Goal: Information Seeking & Learning: Check status

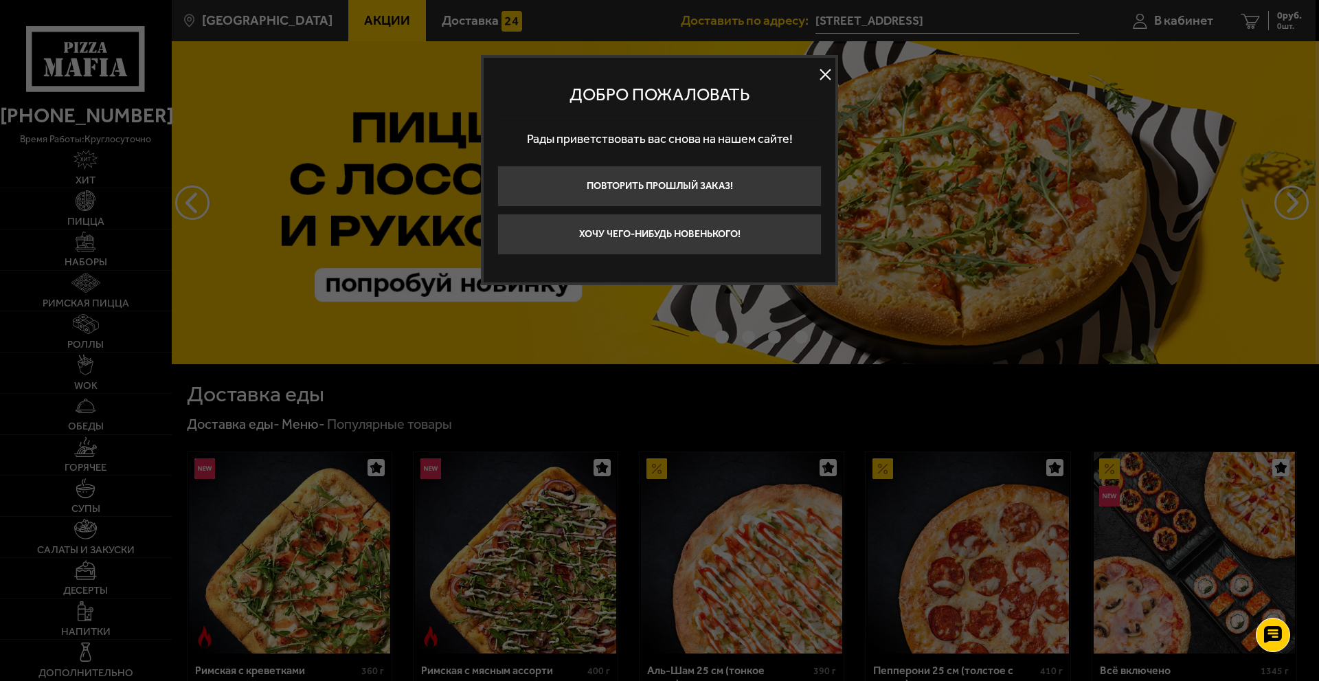
click at [822, 69] on button at bounding box center [825, 75] width 21 height 21
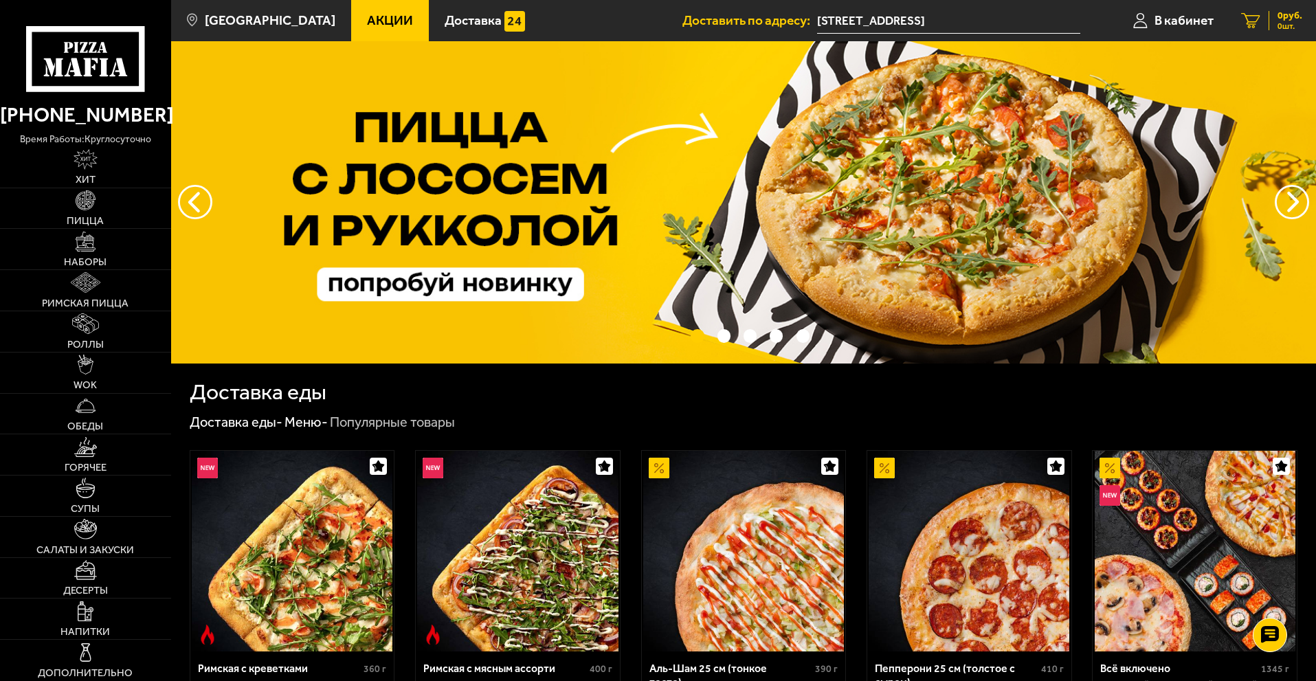
click at [1270, 14] on div "0 руб. 0 шт." at bounding box center [1286, 20] width 34 height 19
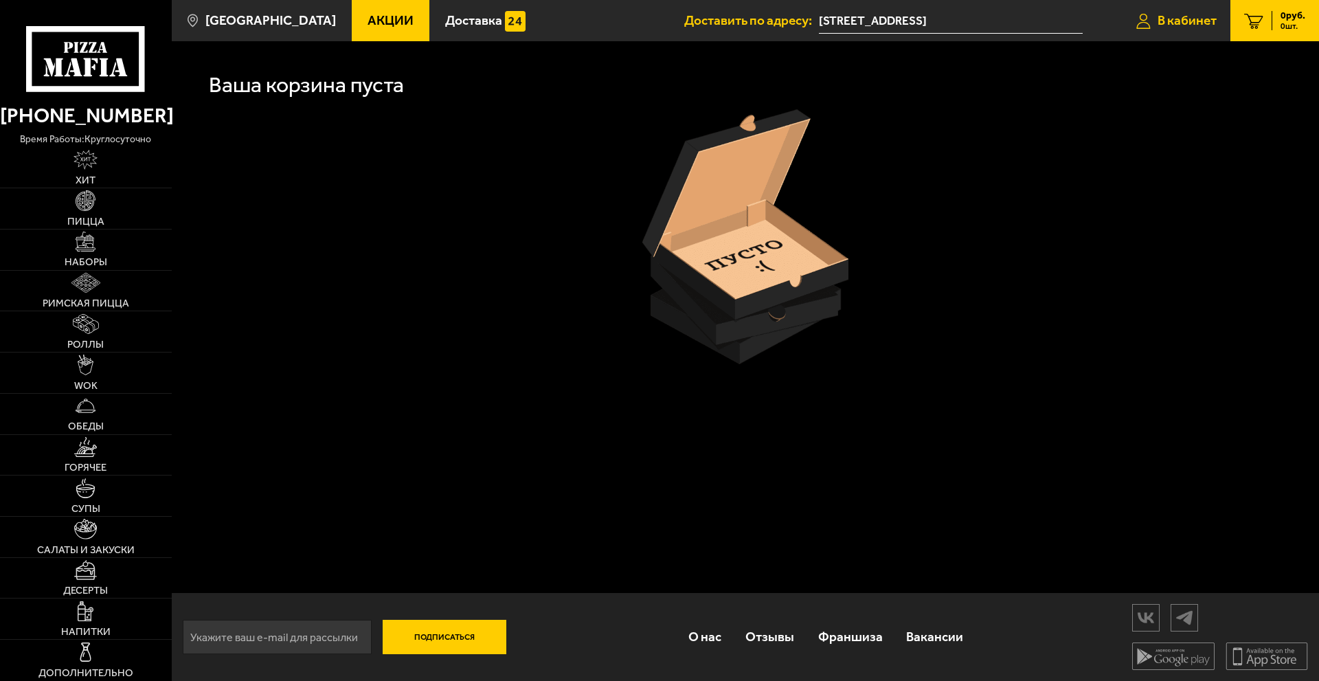
click at [1163, 27] on span "В кабинет" at bounding box center [1187, 20] width 59 height 13
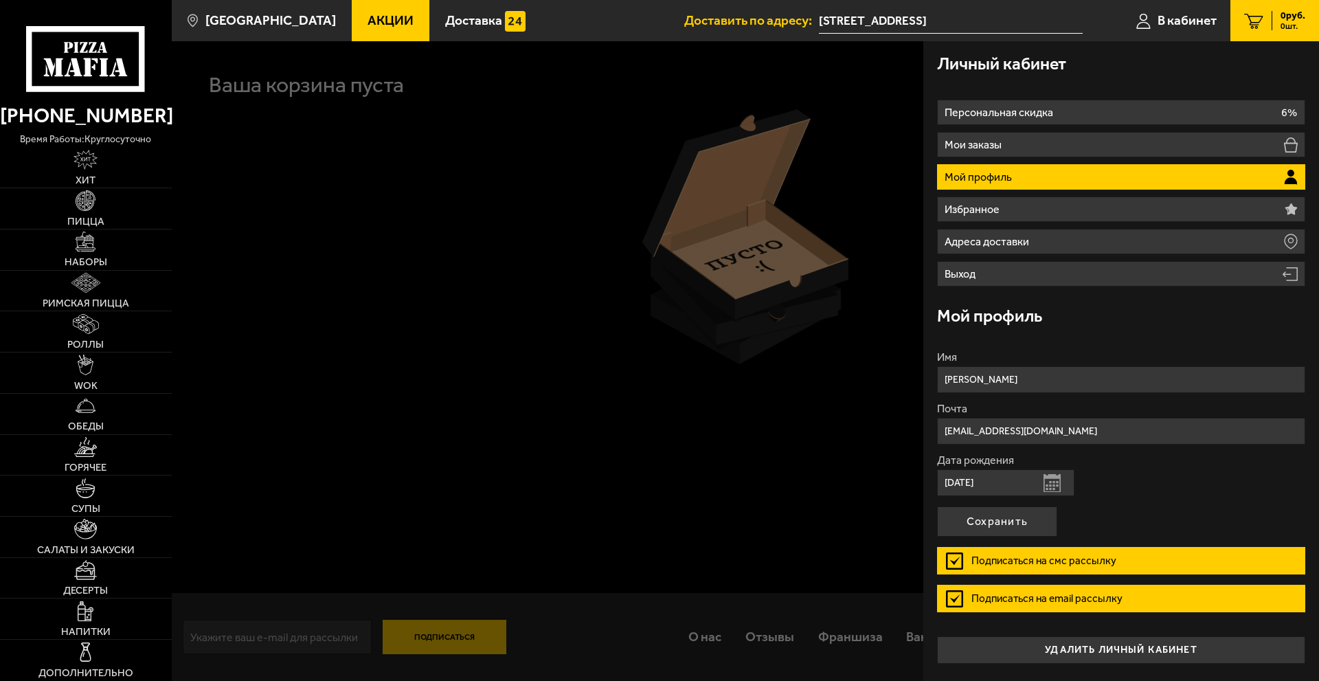
click at [982, 166] on li "Мой профиль" at bounding box center [1121, 176] width 368 height 25
click at [999, 531] on button "Сохранить" at bounding box center [997, 521] width 120 height 30
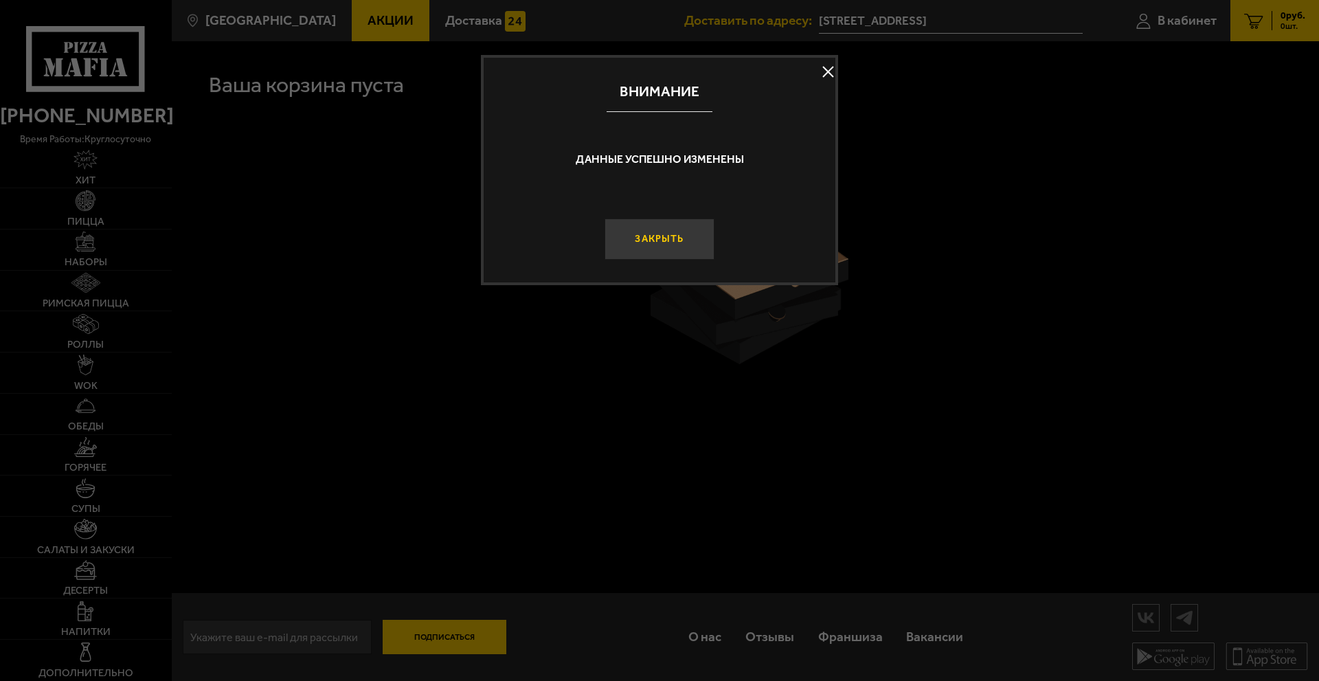
click at [660, 241] on button "Закрыть" at bounding box center [660, 239] width 110 height 41
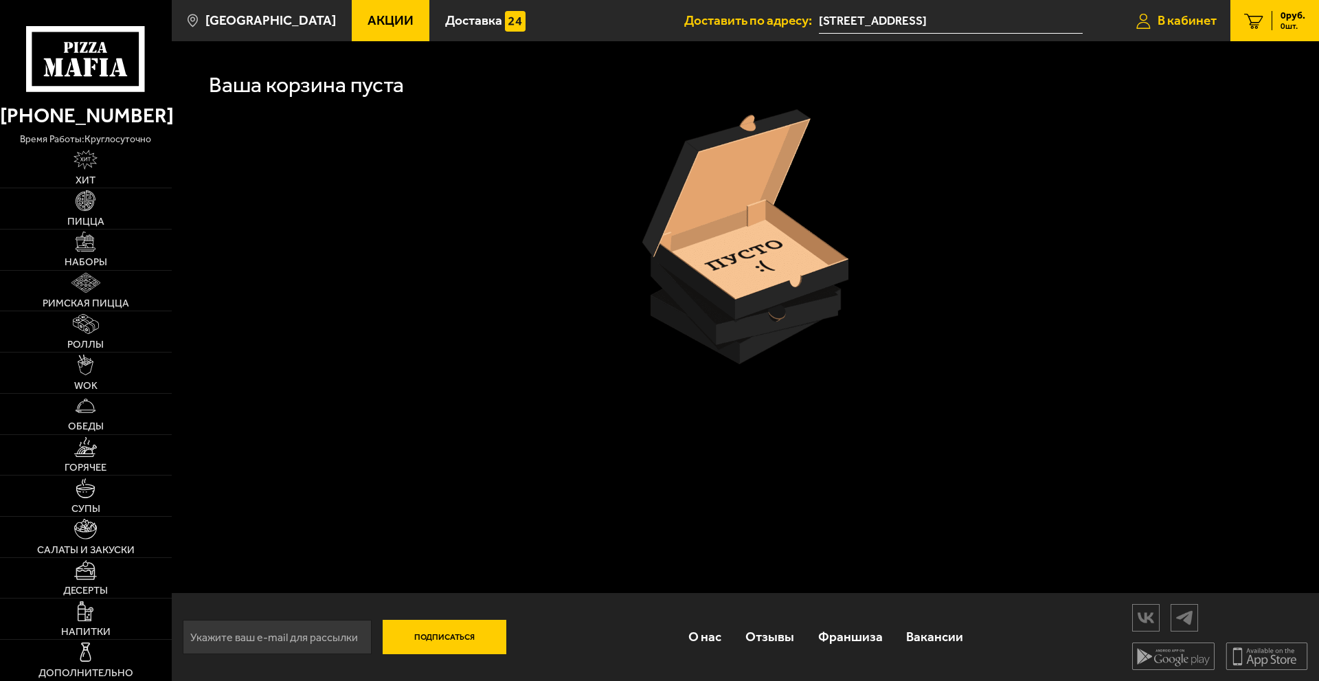
click at [1178, 33] on link "В кабинет" at bounding box center [1177, 20] width 108 height 41
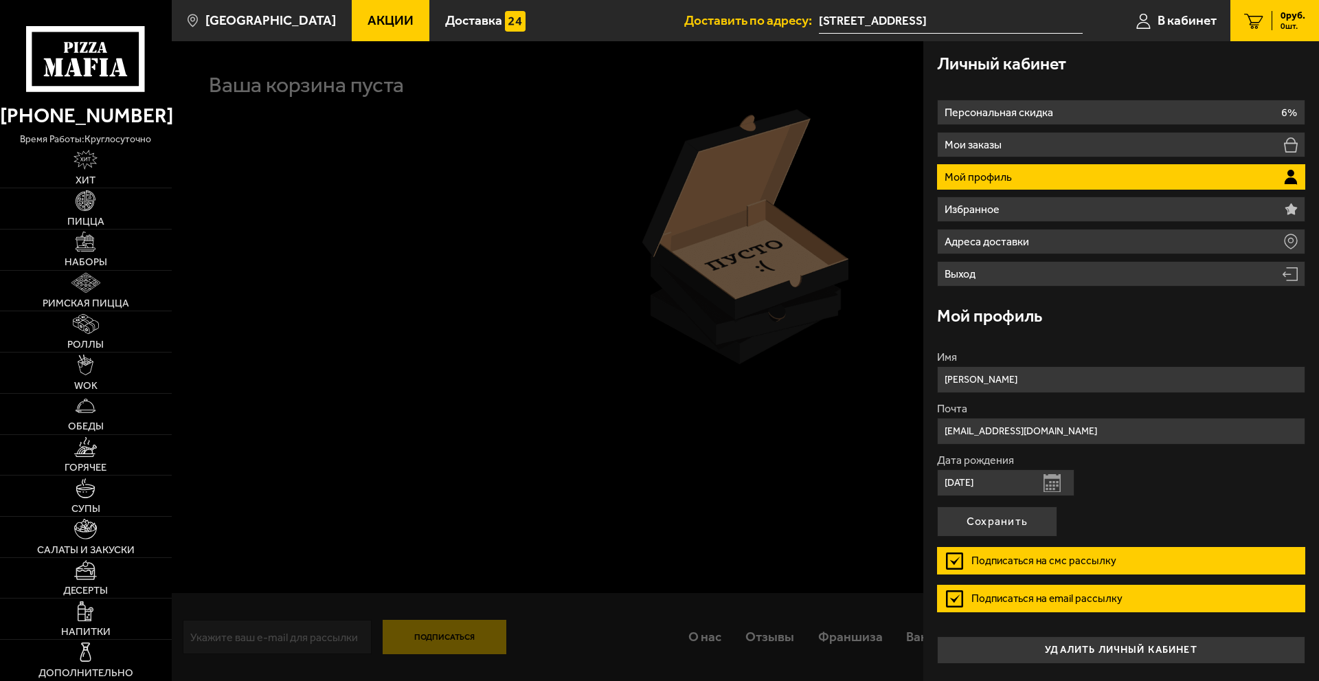
click at [597, 250] on div at bounding box center [831, 381] width 1319 height 681
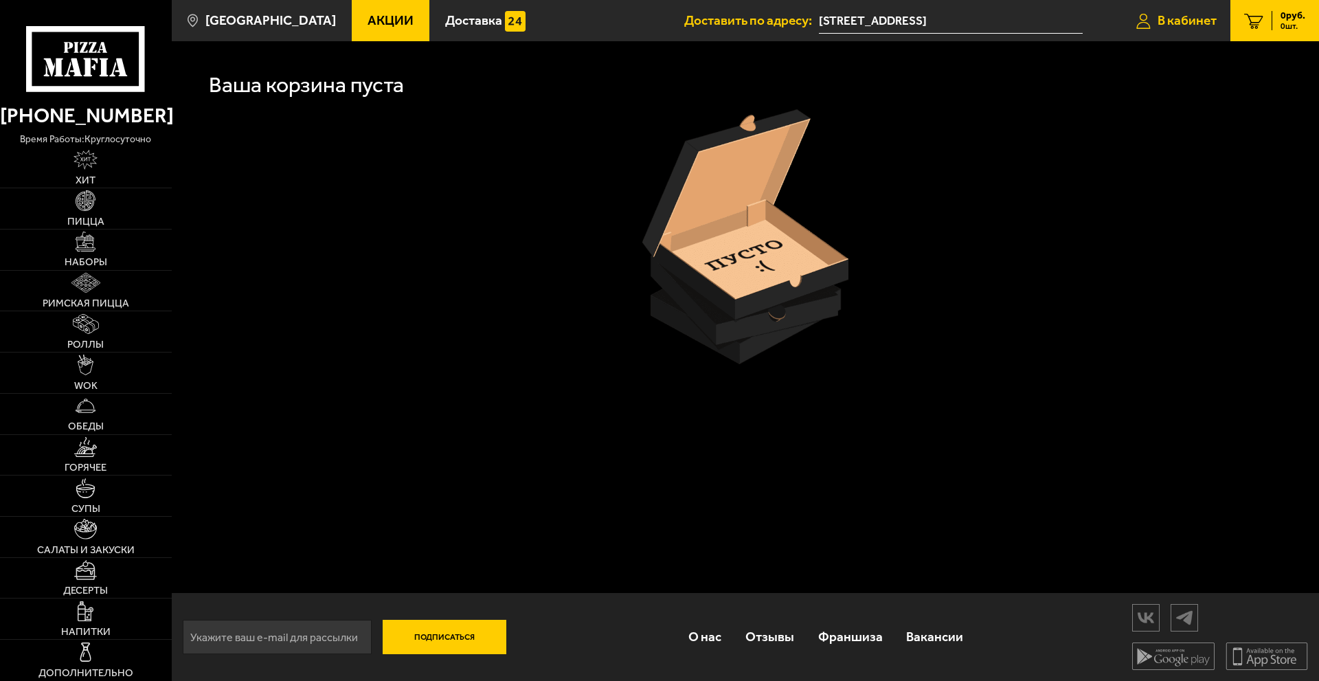
click at [1195, 15] on span "В кабинет" at bounding box center [1187, 20] width 59 height 13
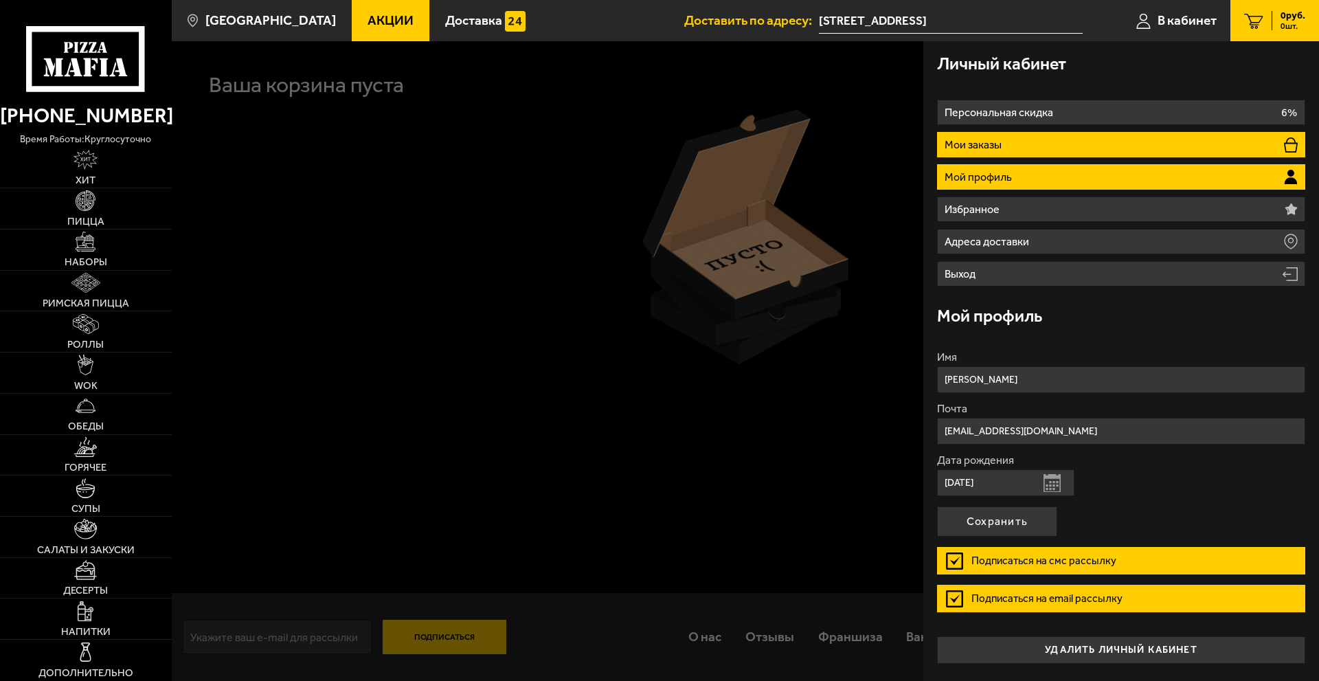
click at [1095, 146] on li "Мои заказы" at bounding box center [1121, 144] width 368 height 25
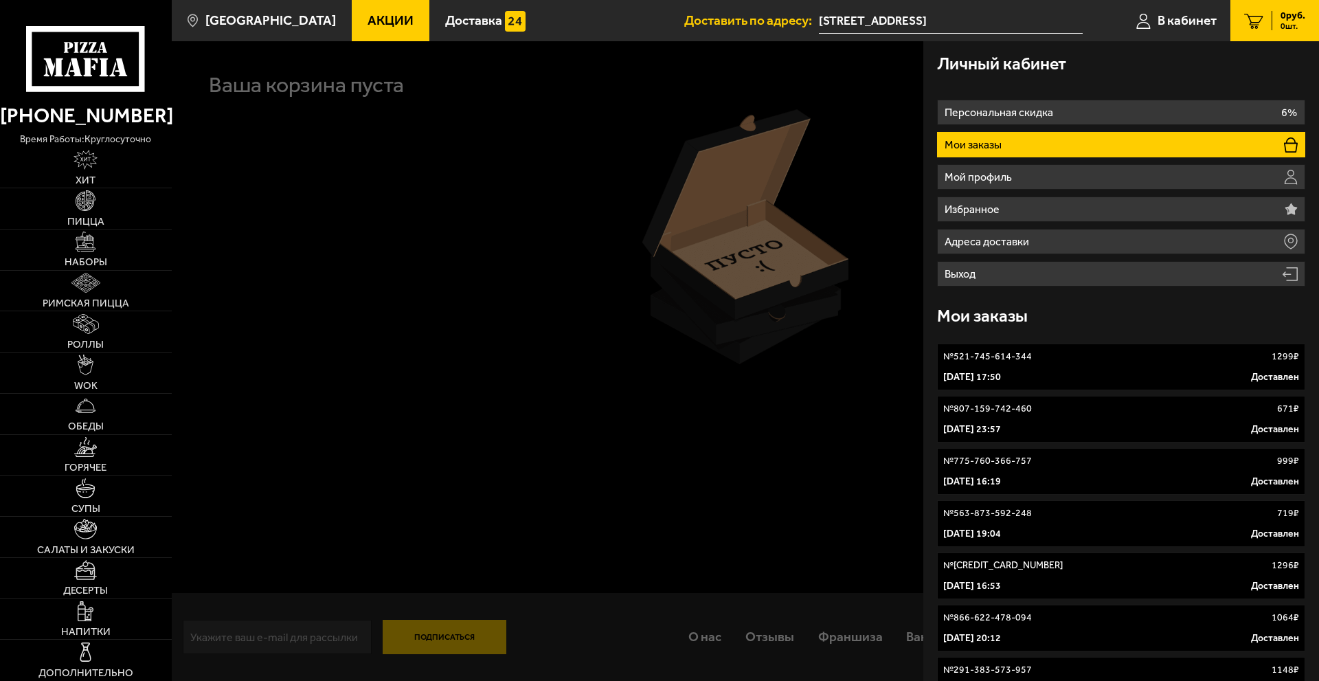
click at [1001, 379] on p "[DATE] 17:50" at bounding box center [973, 377] width 58 height 14
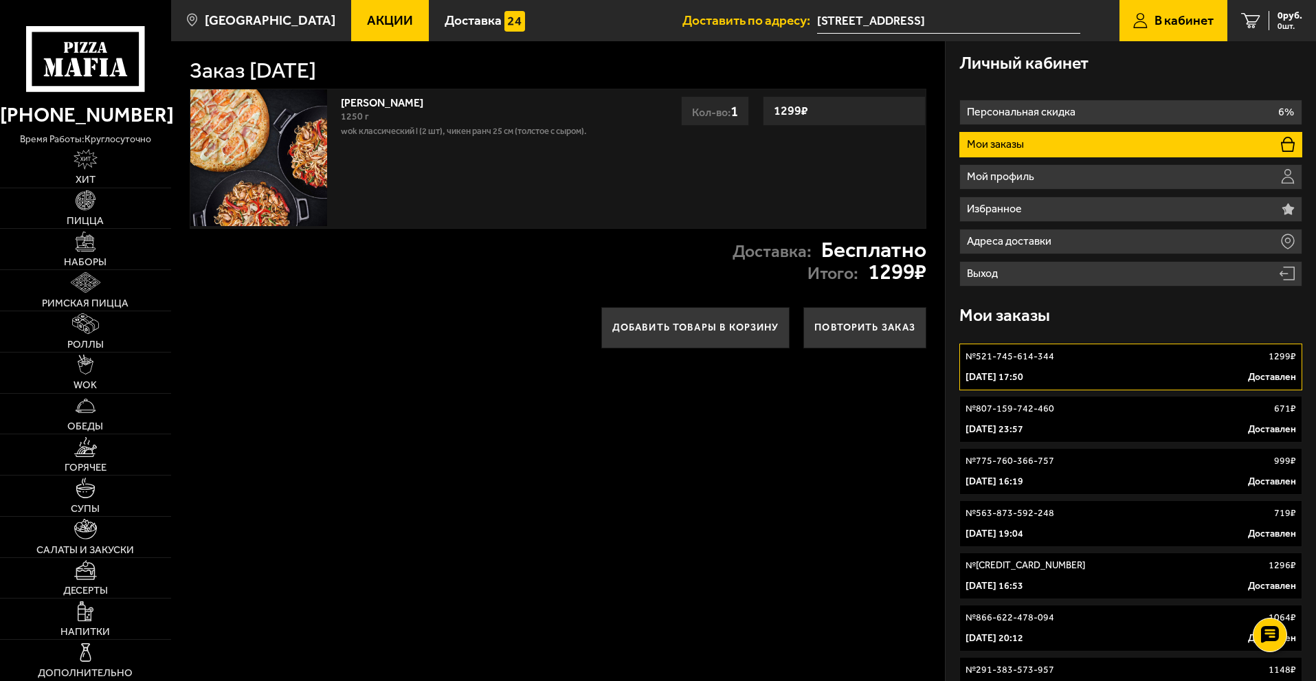
click at [1067, 412] on div "№ 807-159-742-460 671 ₽" at bounding box center [1131, 409] width 331 height 14
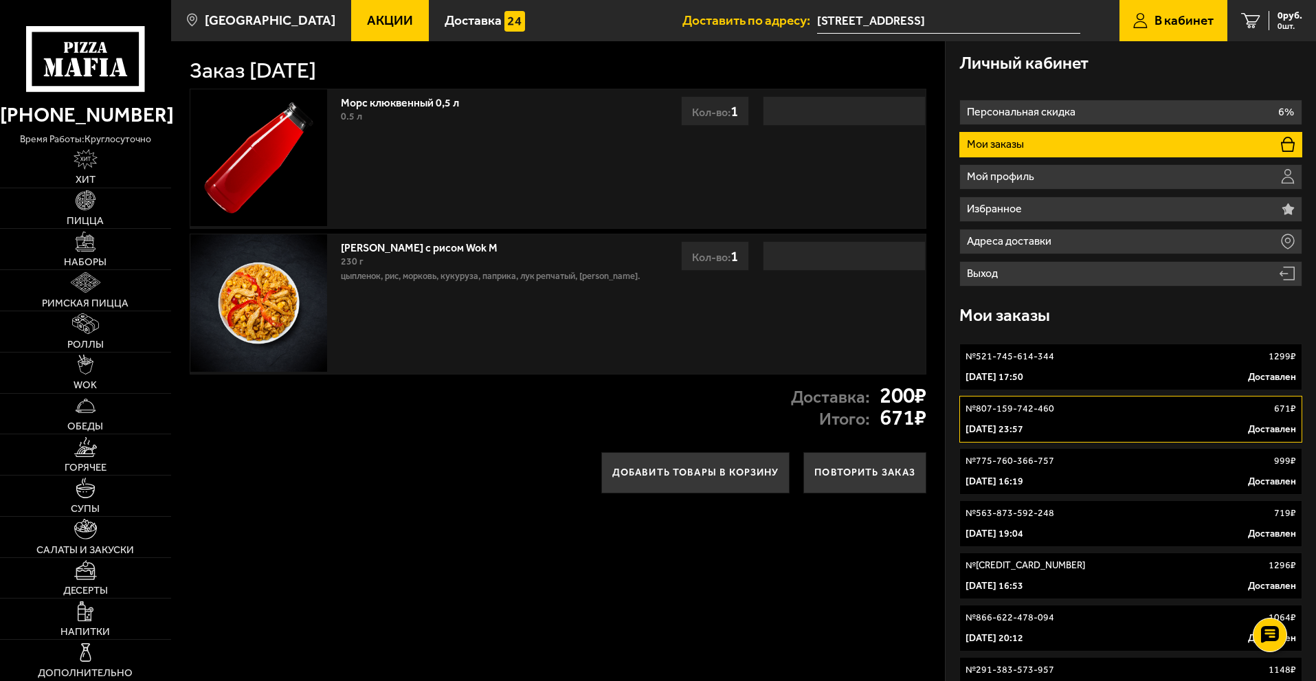
click at [1085, 375] on div "[DATE] 17:50 Доставлен" at bounding box center [1131, 377] width 331 height 14
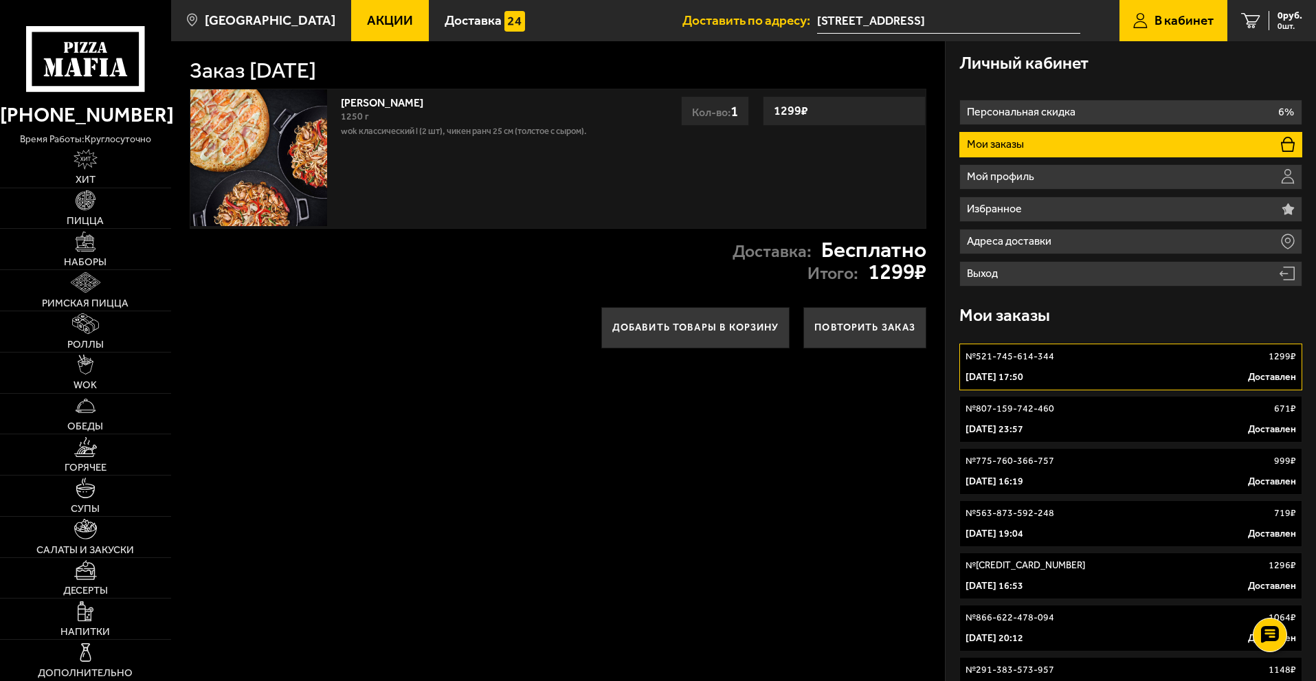
click at [1084, 406] on div "№ 807-159-742-460 671 ₽" at bounding box center [1131, 409] width 331 height 14
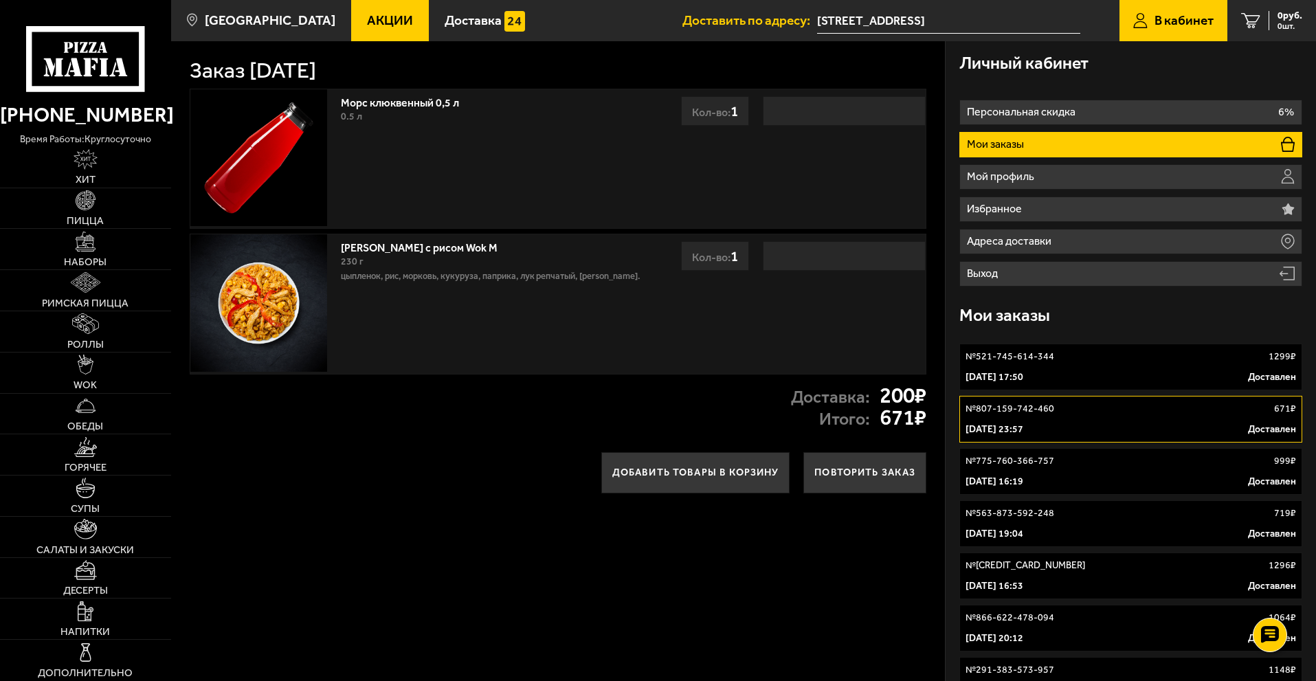
click at [1084, 368] on link "№ 521-745-614-344 1299 ₽ [DATE] 17:50 Доставлен" at bounding box center [1130, 367] width 343 height 47
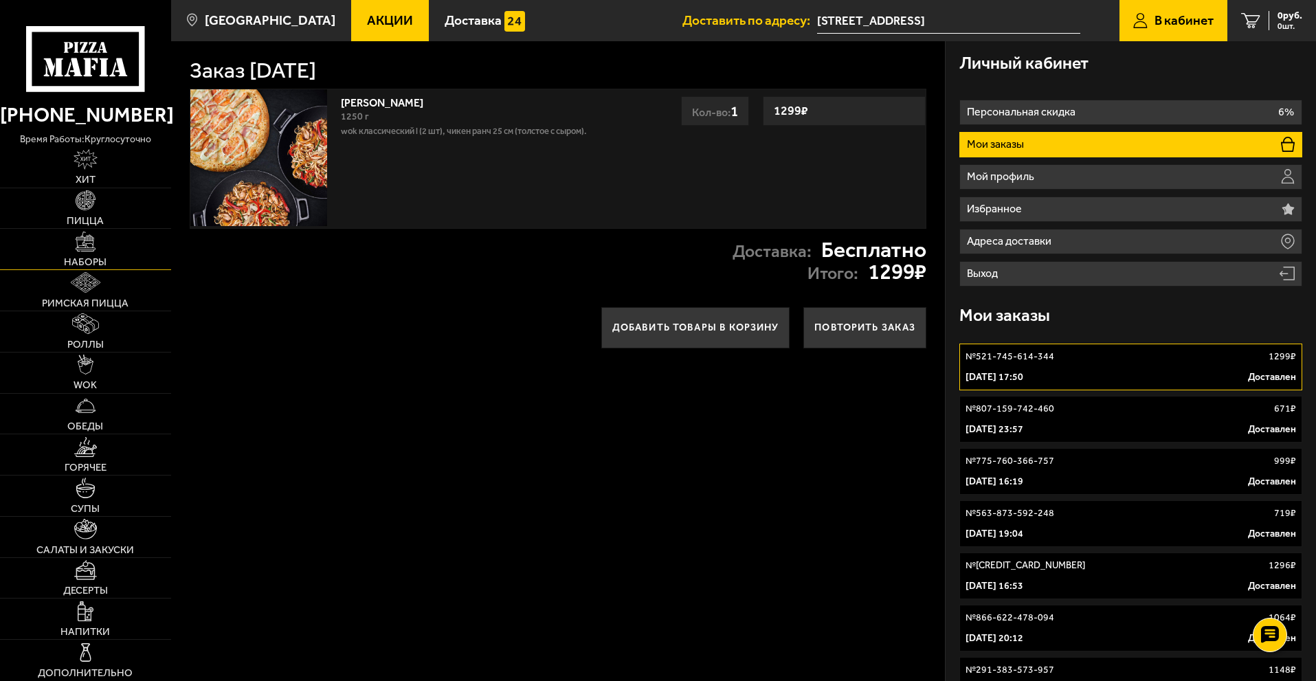
click at [84, 247] on img at bounding box center [86, 242] width 20 height 20
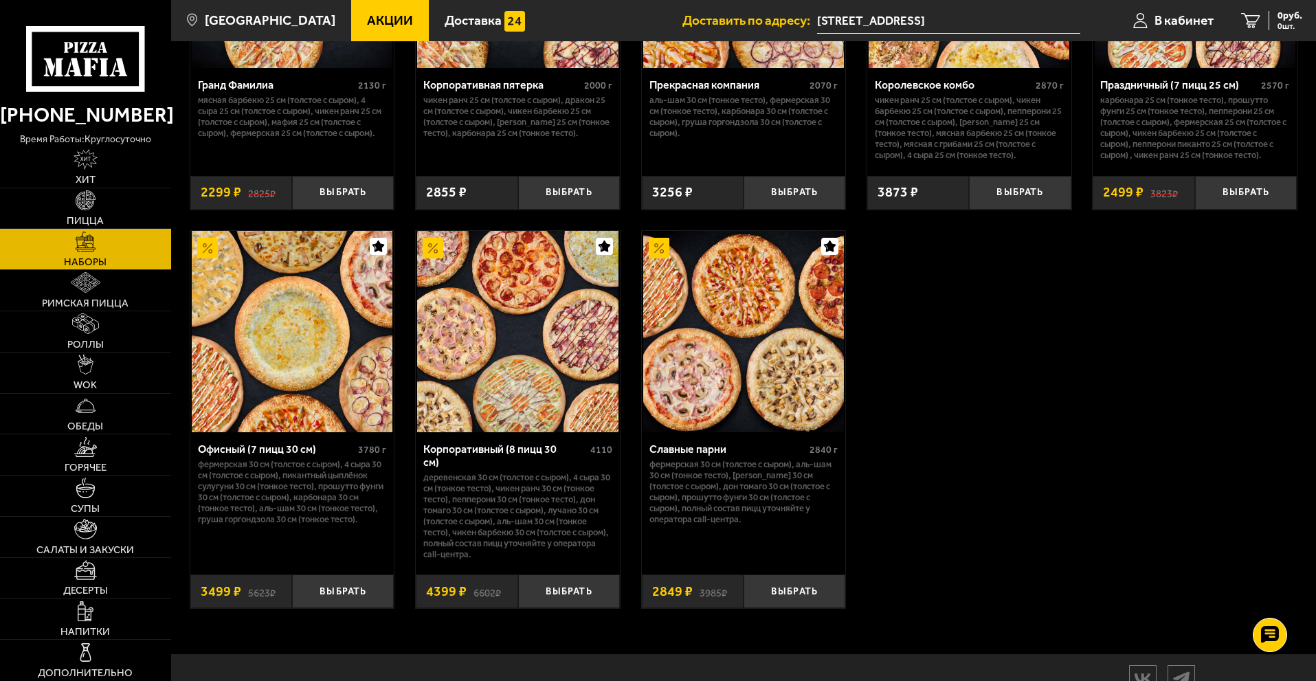
scroll to position [2062, 0]
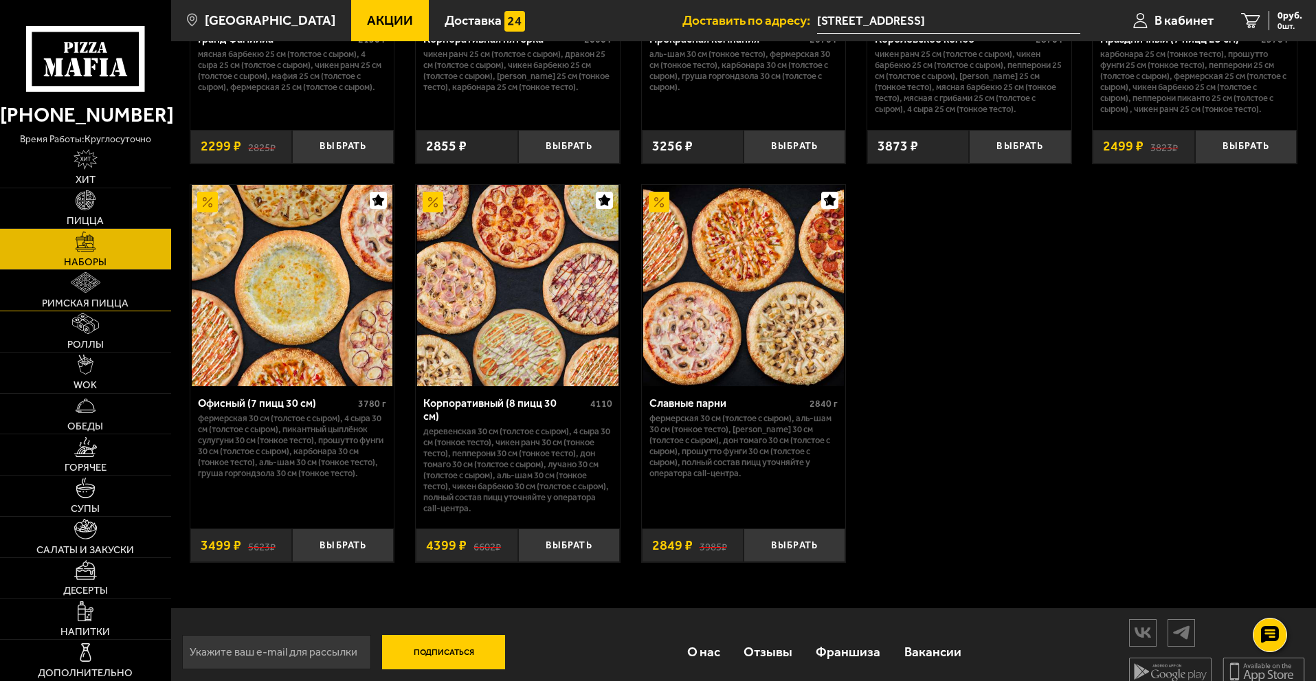
click at [96, 288] on img at bounding box center [85, 282] width 29 height 20
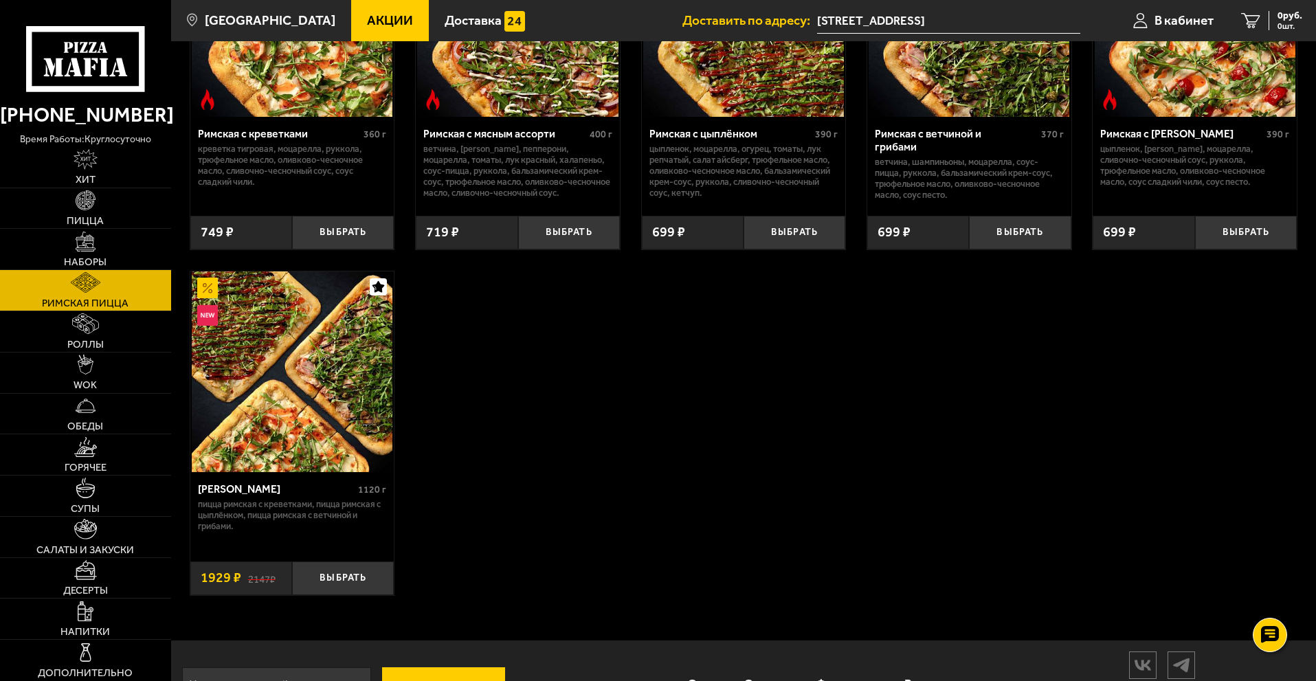
scroll to position [260, 0]
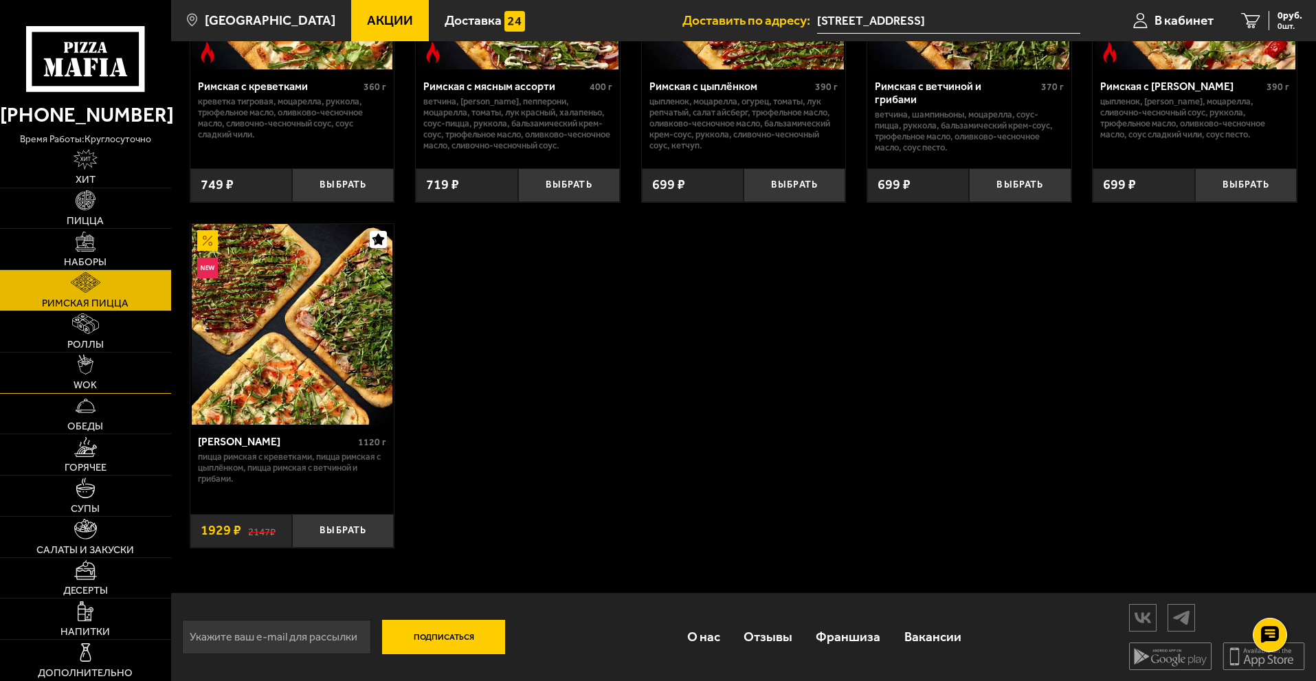
click at [57, 364] on link "WOK" at bounding box center [85, 373] width 171 height 41
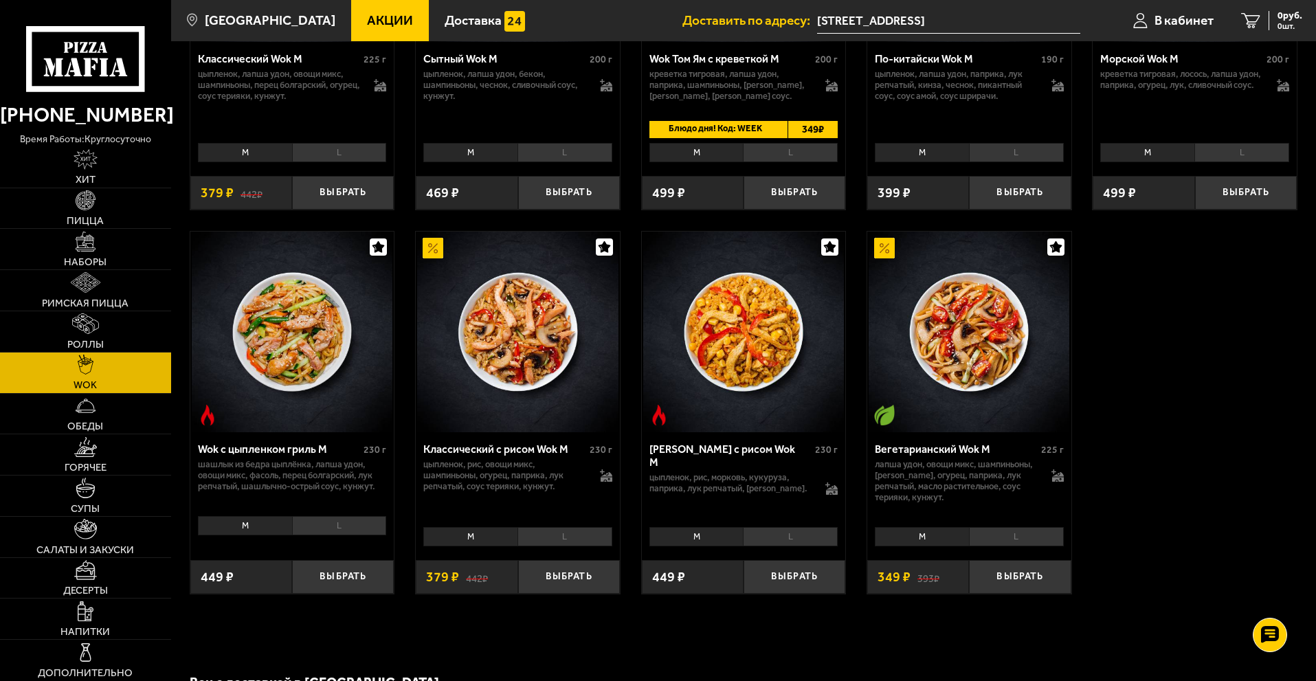
scroll to position [687, 0]
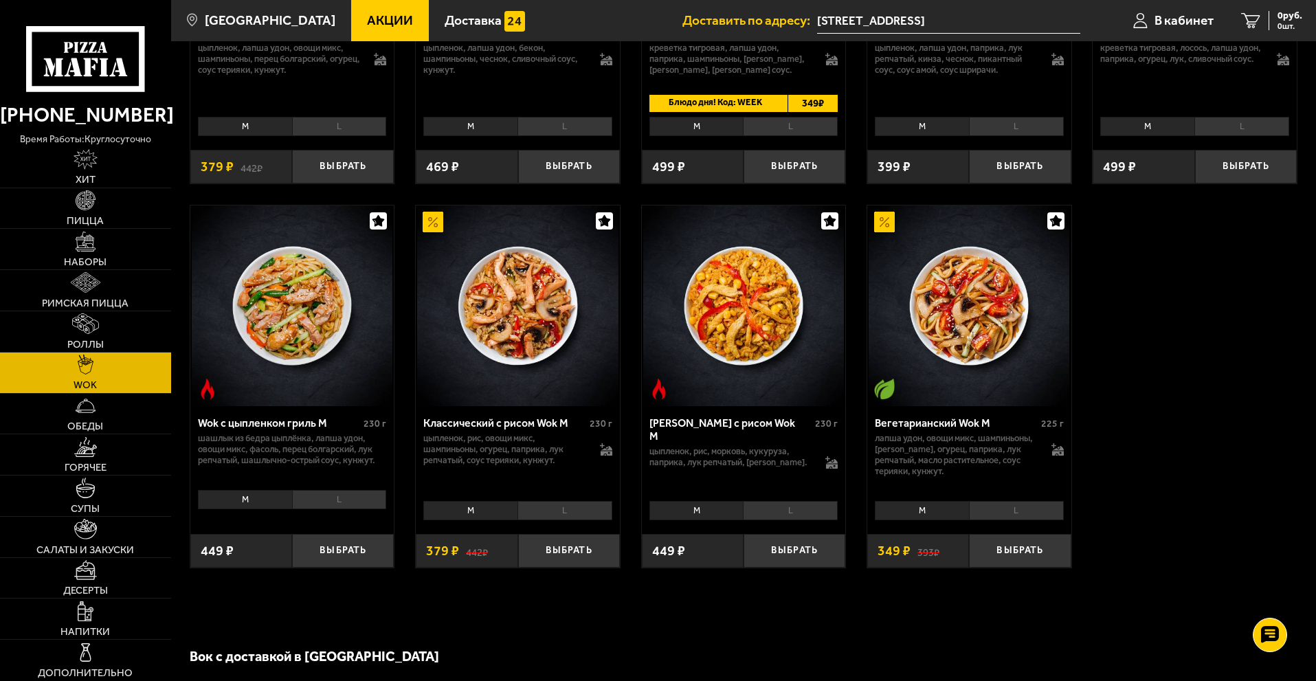
click at [797, 511] on li "L" at bounding box center [790, 510] width 95 height 19
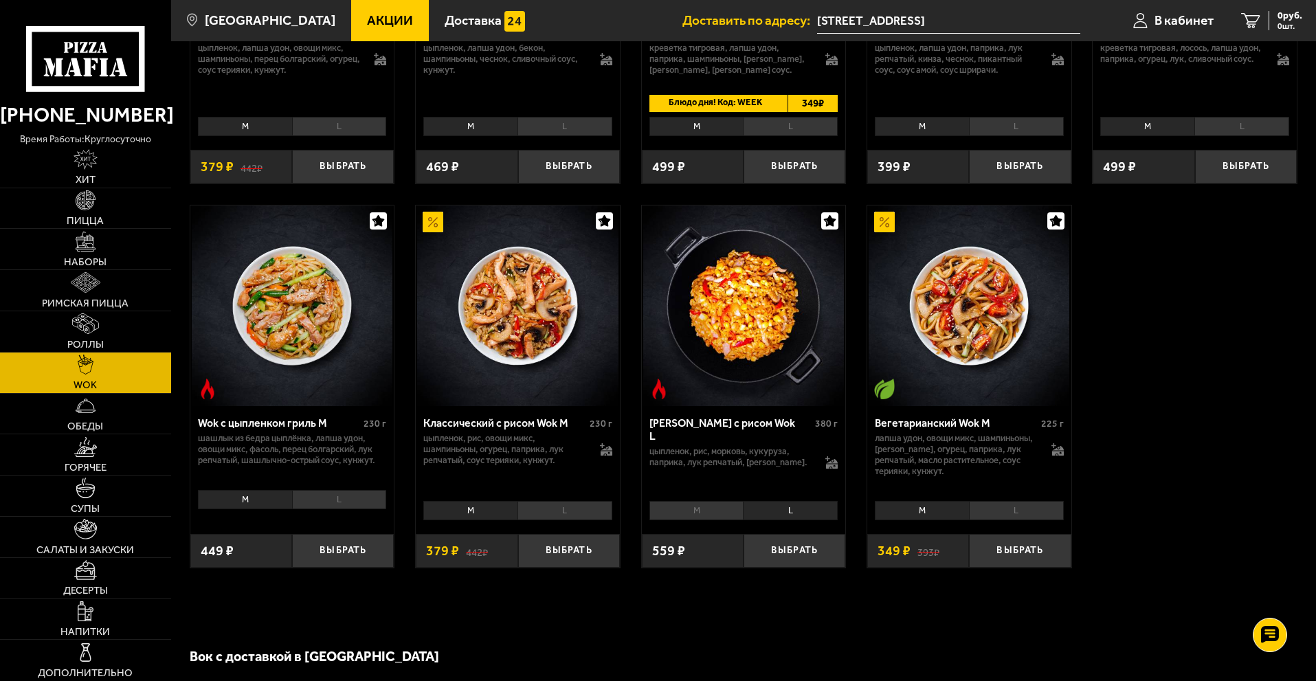
click at [717, 517] on li "M" at bounding box center [696, 510] width 94 height 19
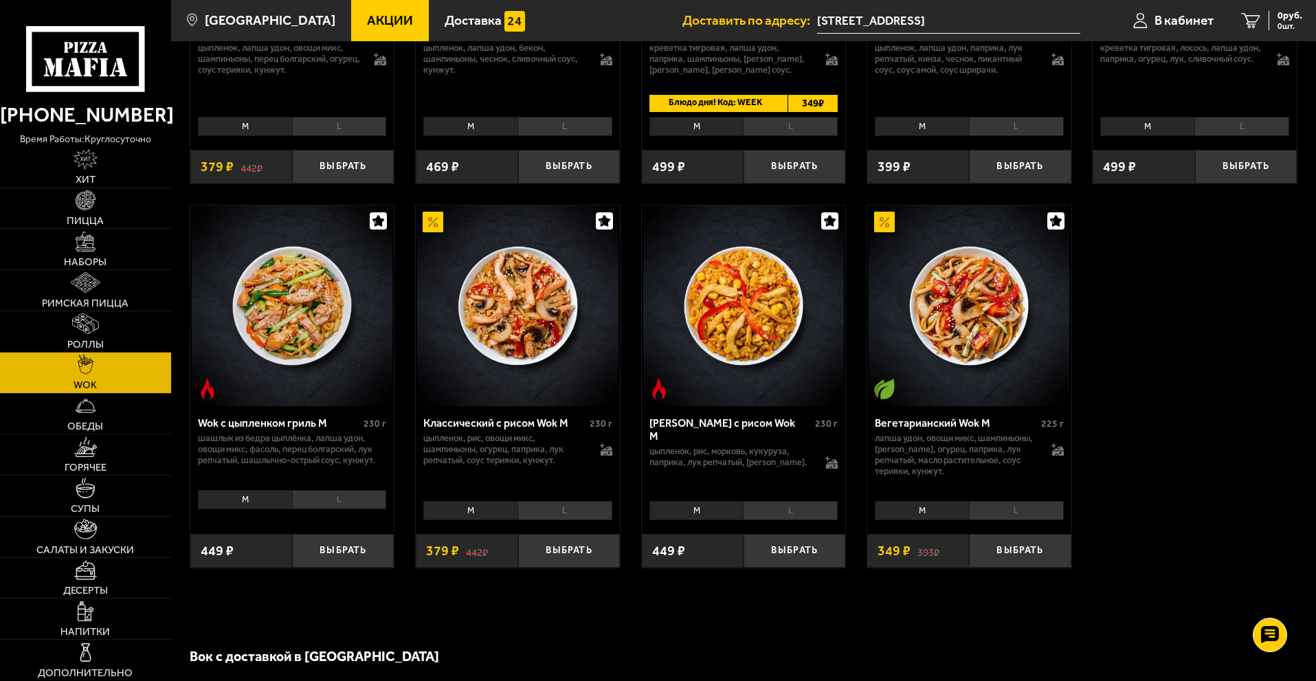
click at [790, 530] on div "[PERSON_NAME] с рисом Wok M 230 г цыпленок, рис, морковь, кукуруза, паприка, лу…" at bounding box center [744, 486] width 204 height 161
click at [792, 509] on li "L" at bounding box center [790, 510] width 95 height 19
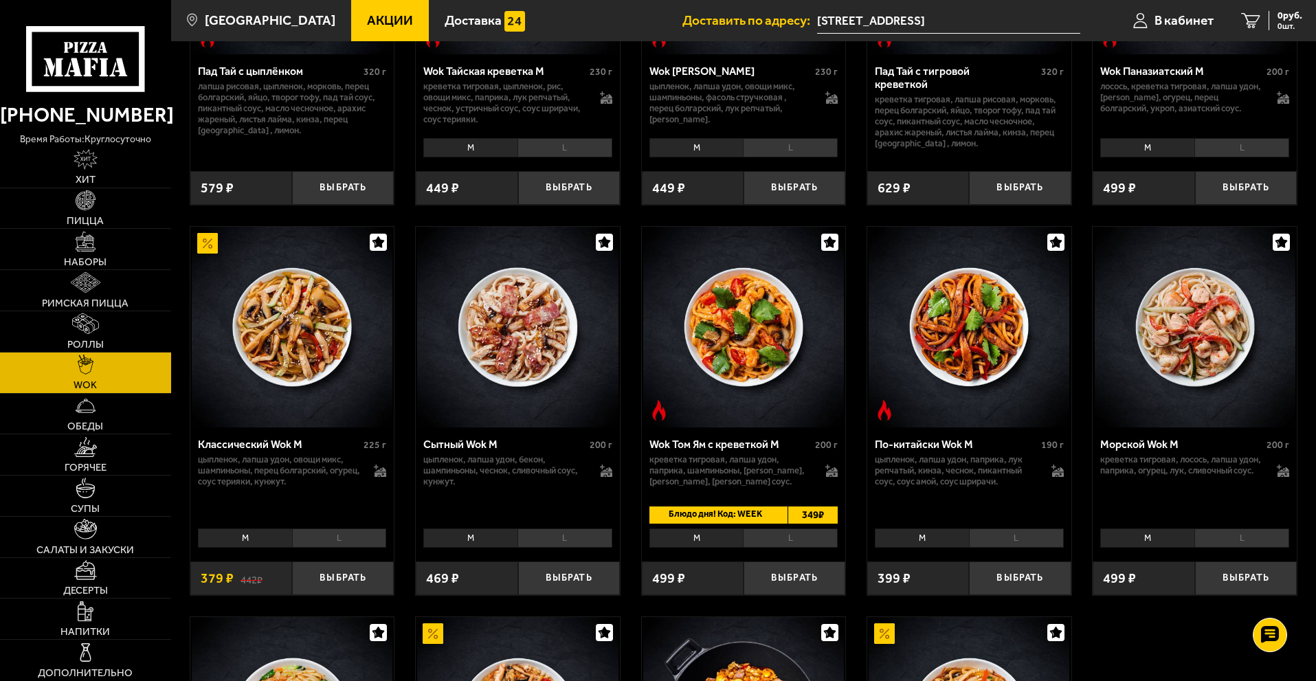
scroll to position [275, 0]
click at [798, 535] on li "L" at bounding box center [790, 538] width 95 height 19
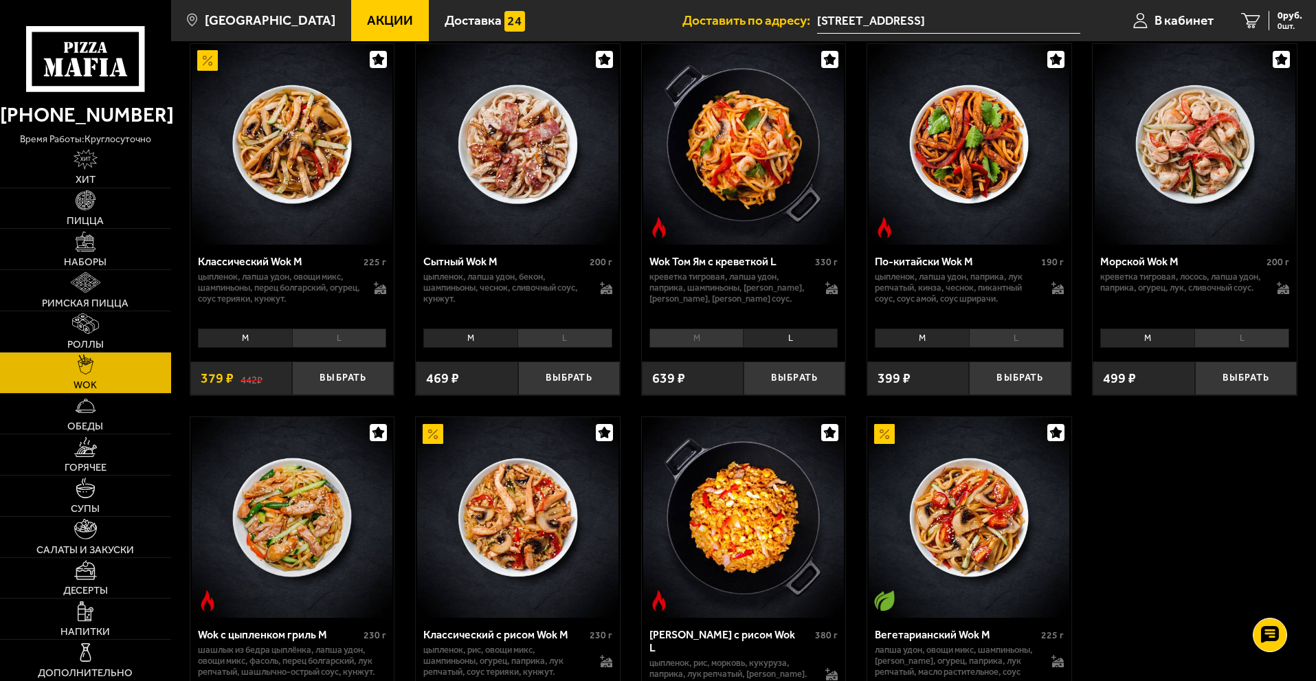
scroll to position [687, 0]
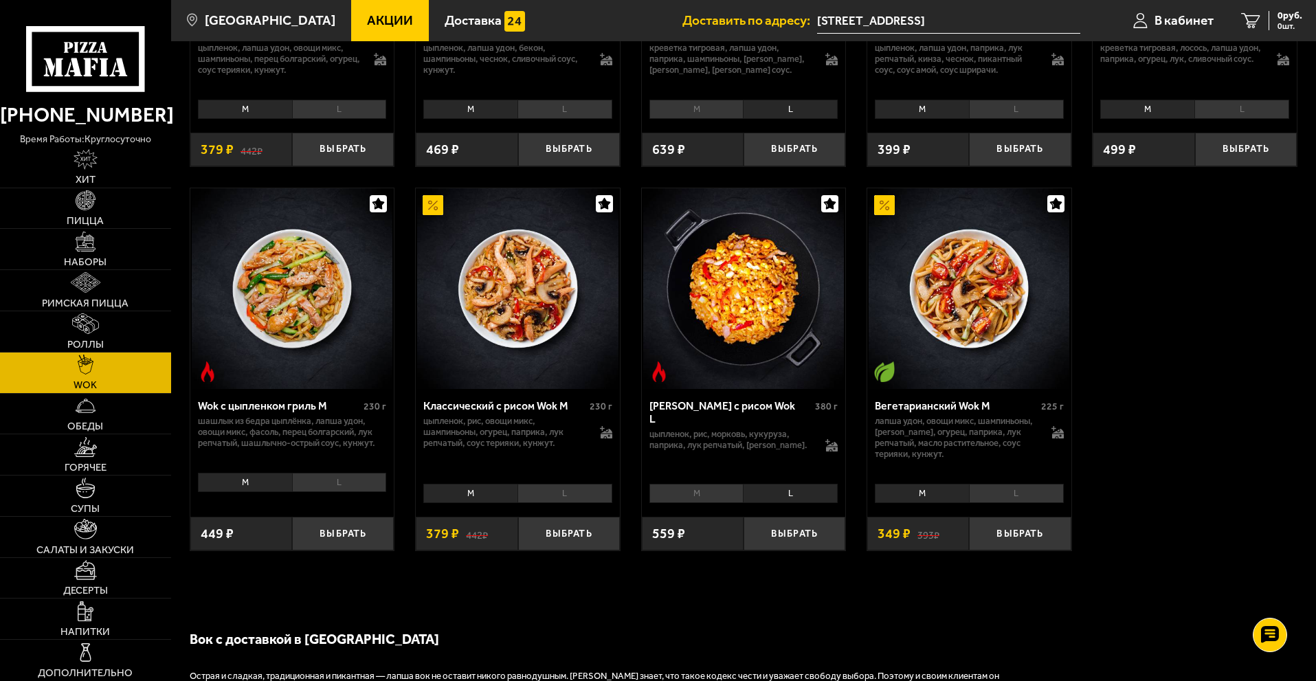
click at [710, 502] on li "M" at bounding box center [696, 493] width 94 height 19
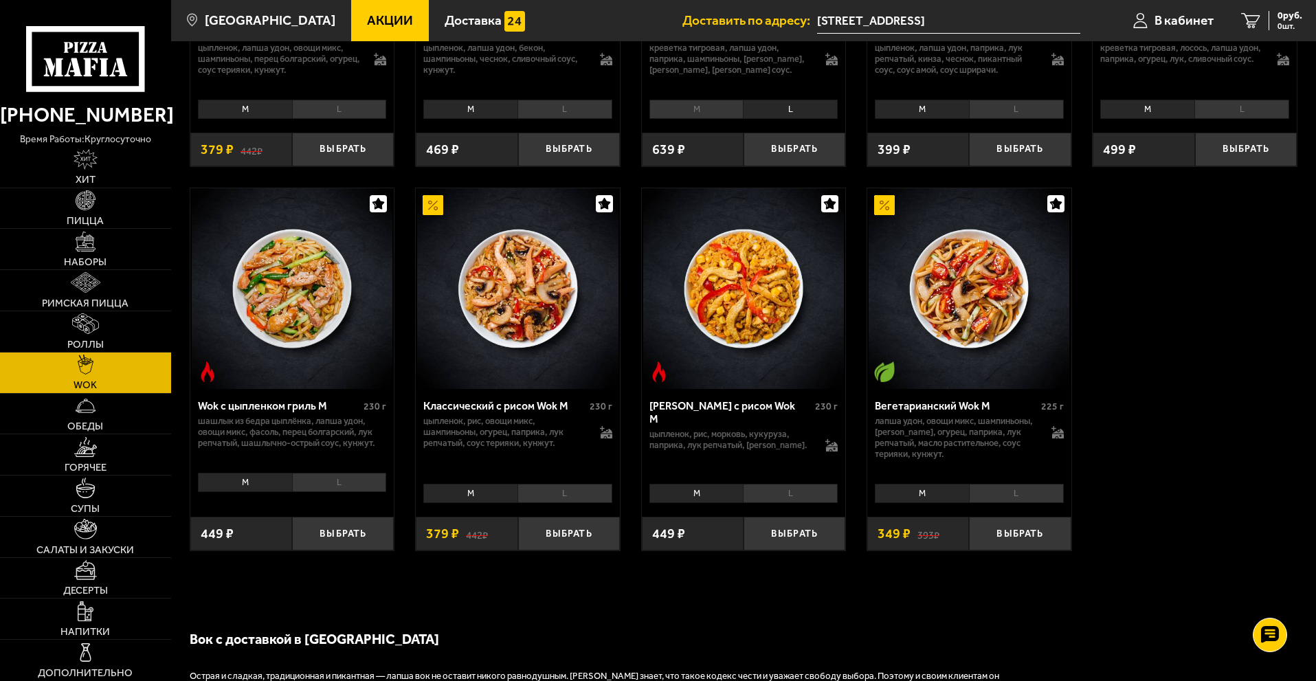
click at [746, 502] on li "L" at bounding box center [790, 493] width 95 height 19
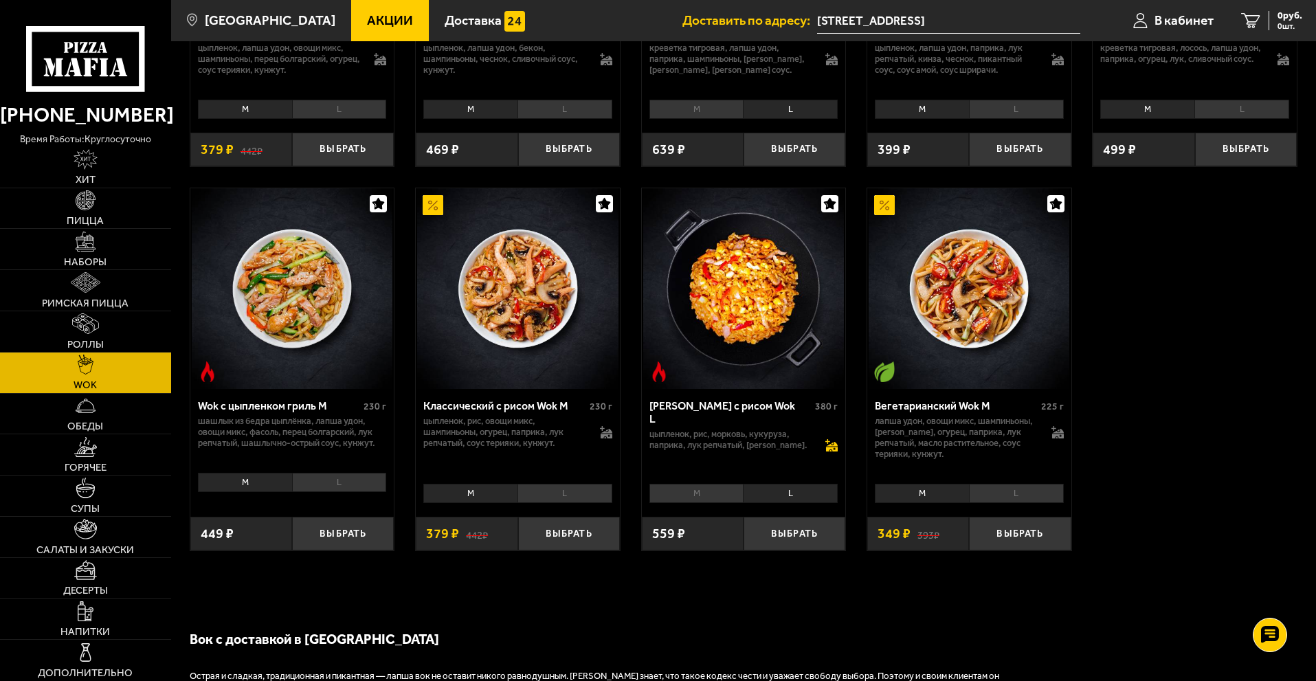
click at [830, 442] on icon at bounding box center [833, 447] width 12 height 10
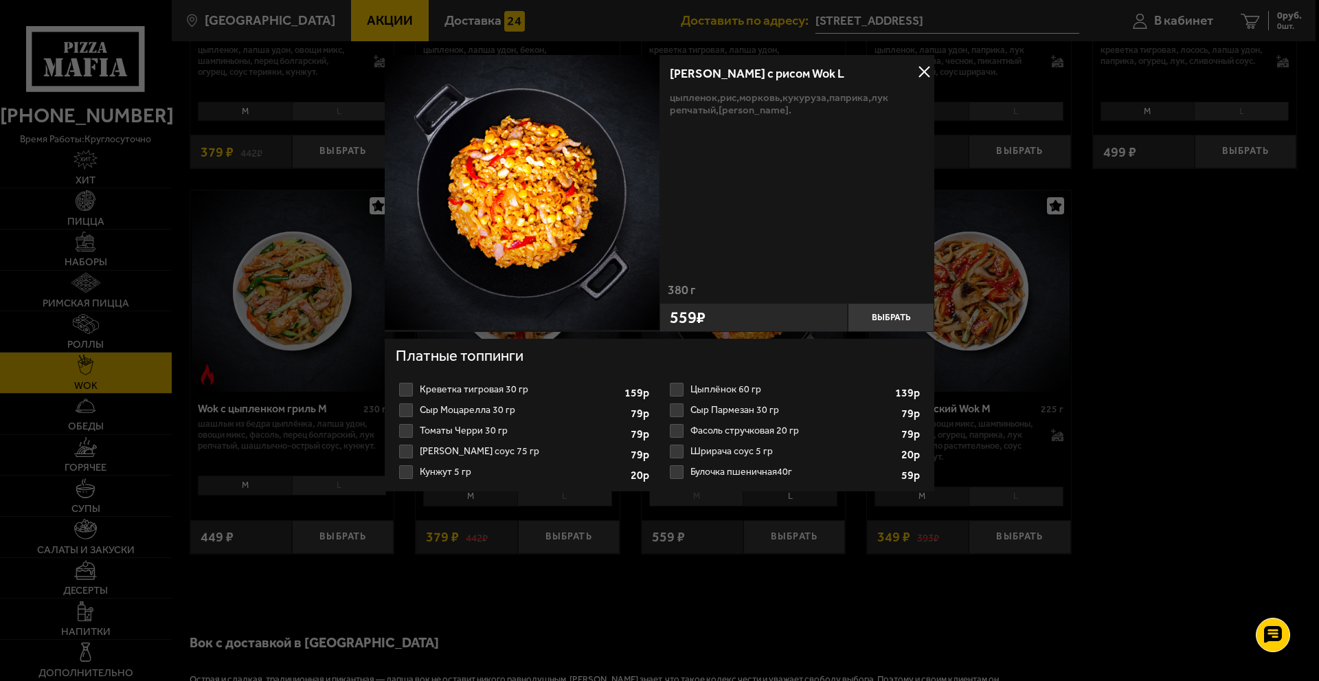
click at [928, 67] on button at bounding box center [924, 72] width 21 height 21
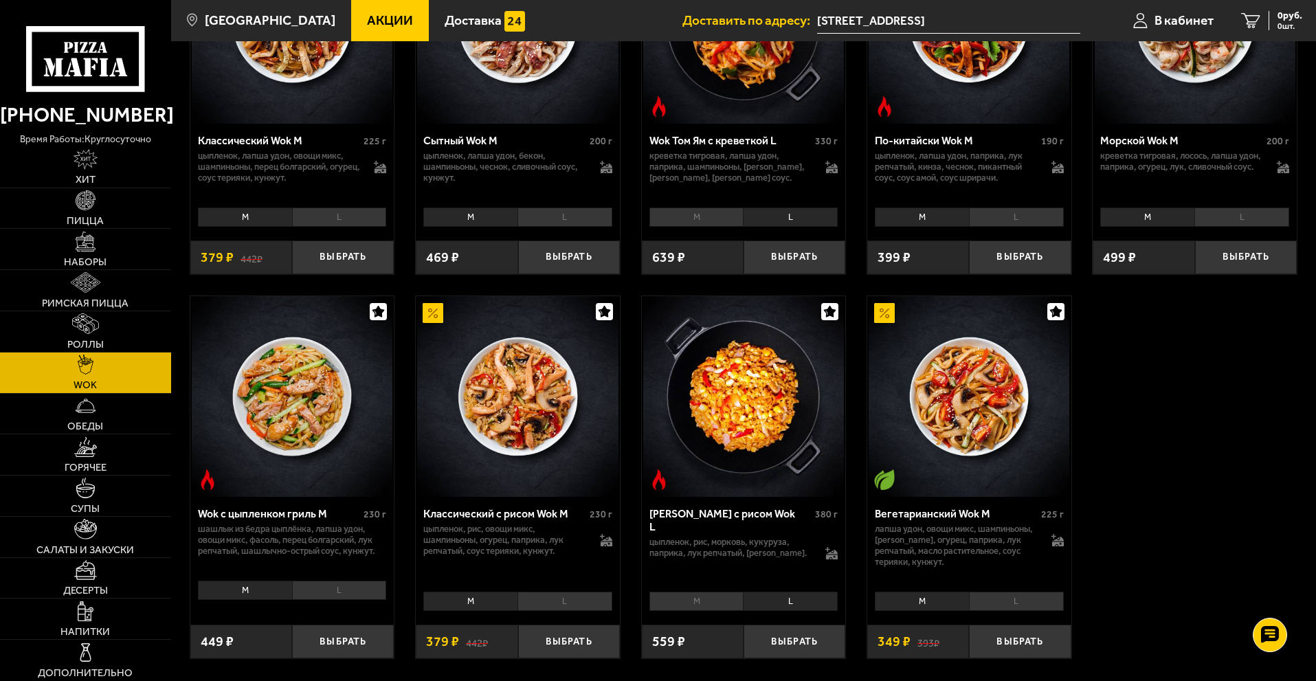
scroll to position [619, 0]
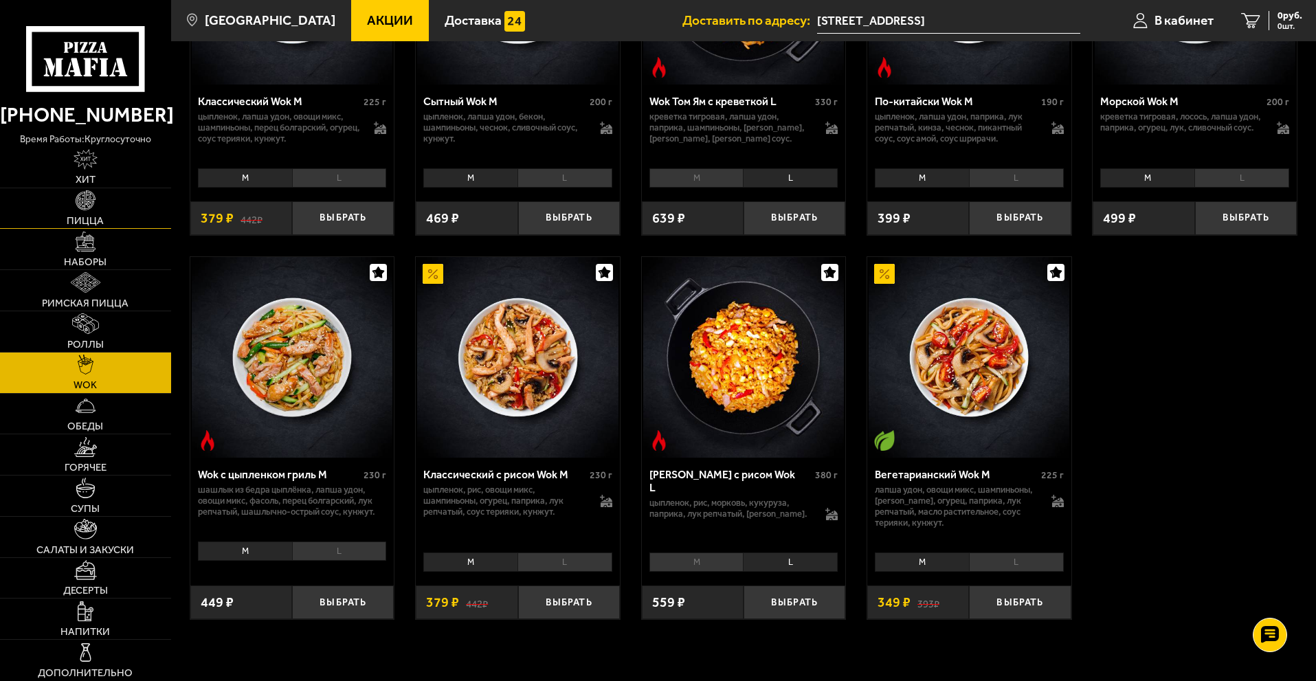
click at [82, 225] on span "Пицца" at bounding box center [85, 221] width 37 height 10
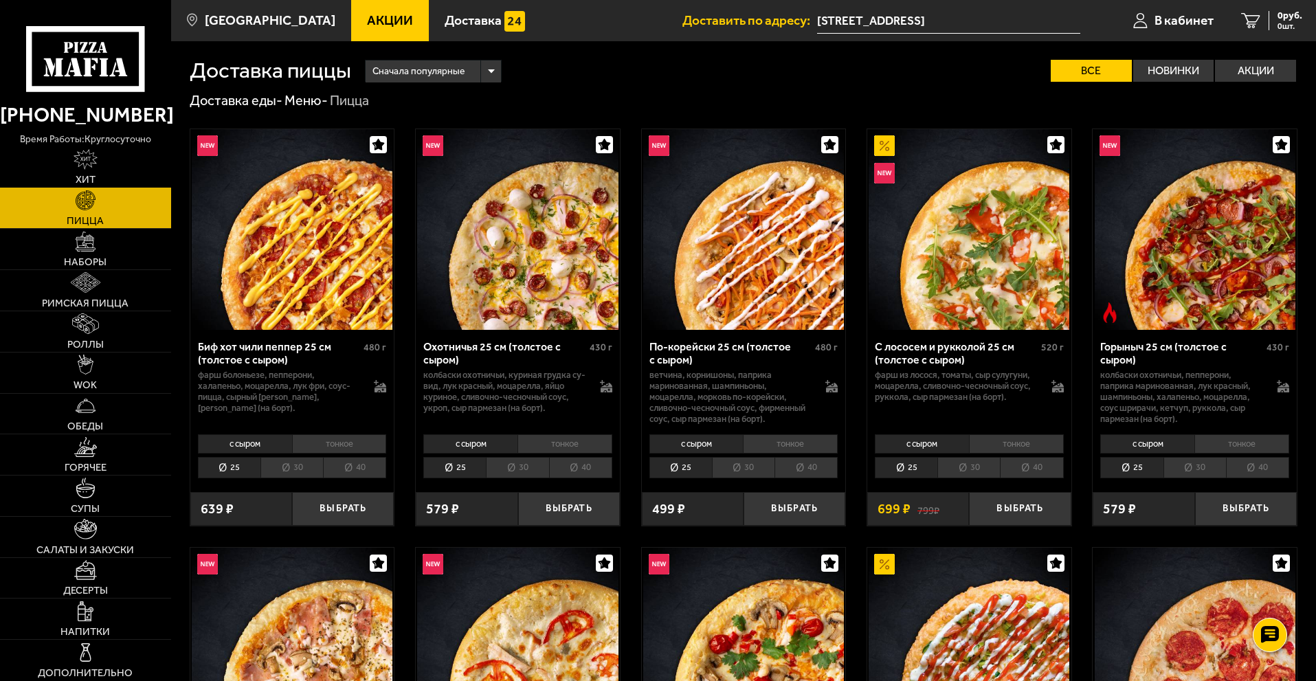
click at [78, 168] on img at bounding box center [86, 159] width 24 height 20
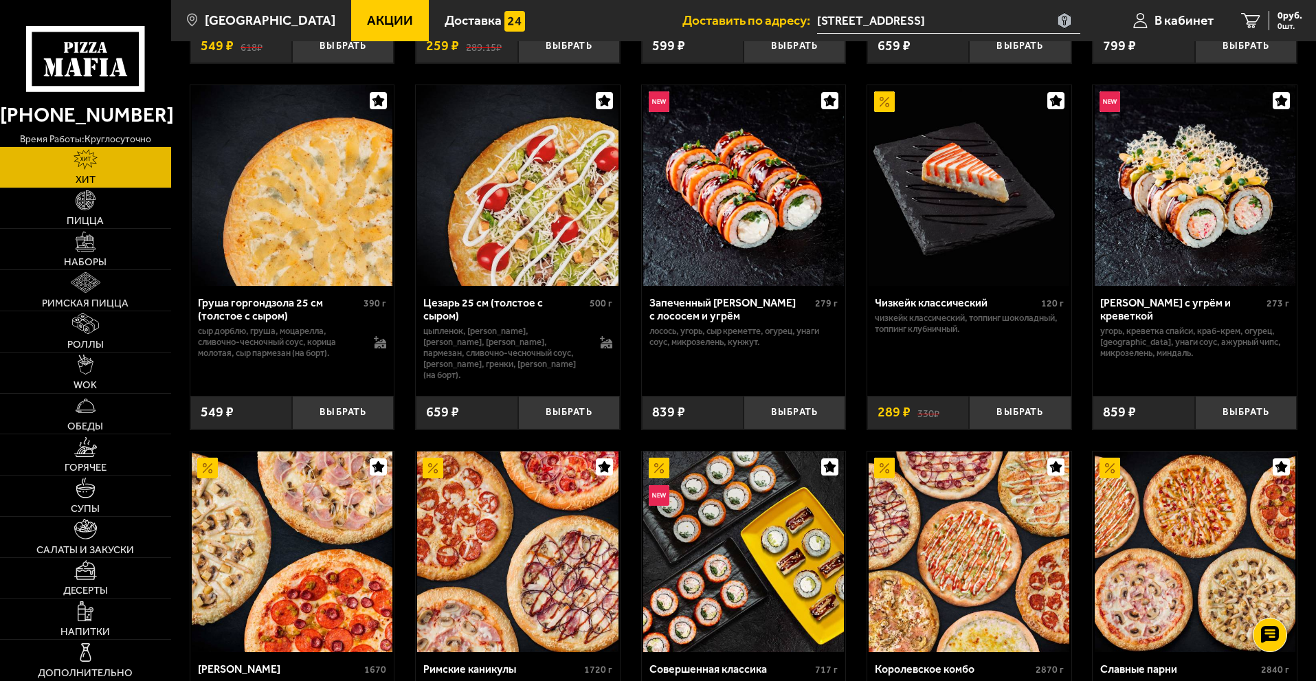
scroll to position [662, 0]
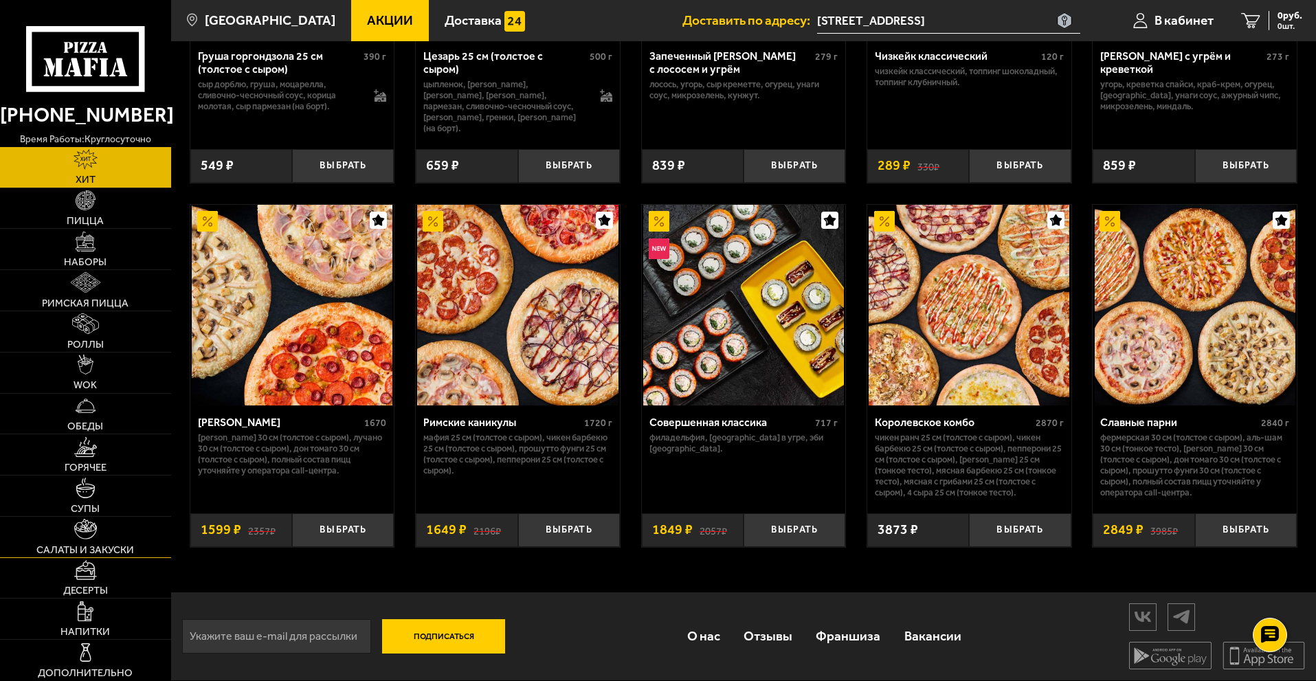
click at [103, 551] on span "Салаты и закуски" at bounding box center [85, 550] width 98 height 10
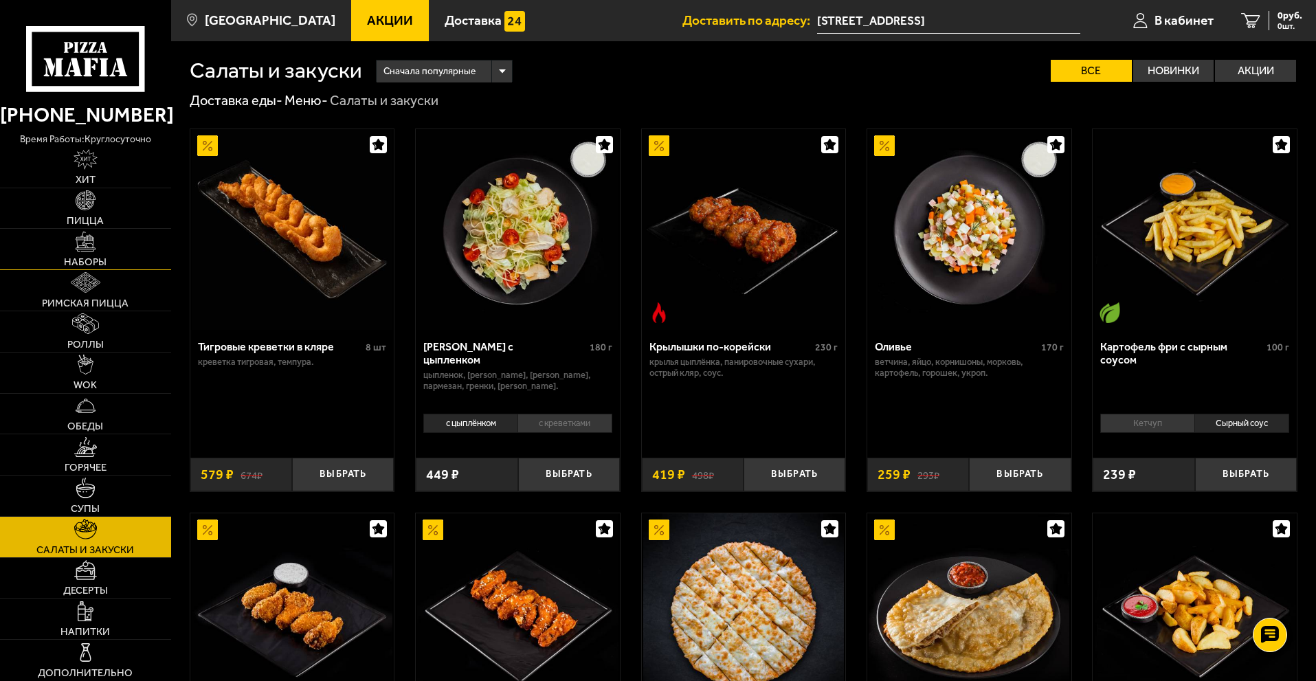
click at [88, 244] on img at bounding box center [86, 242] width 20 height 20
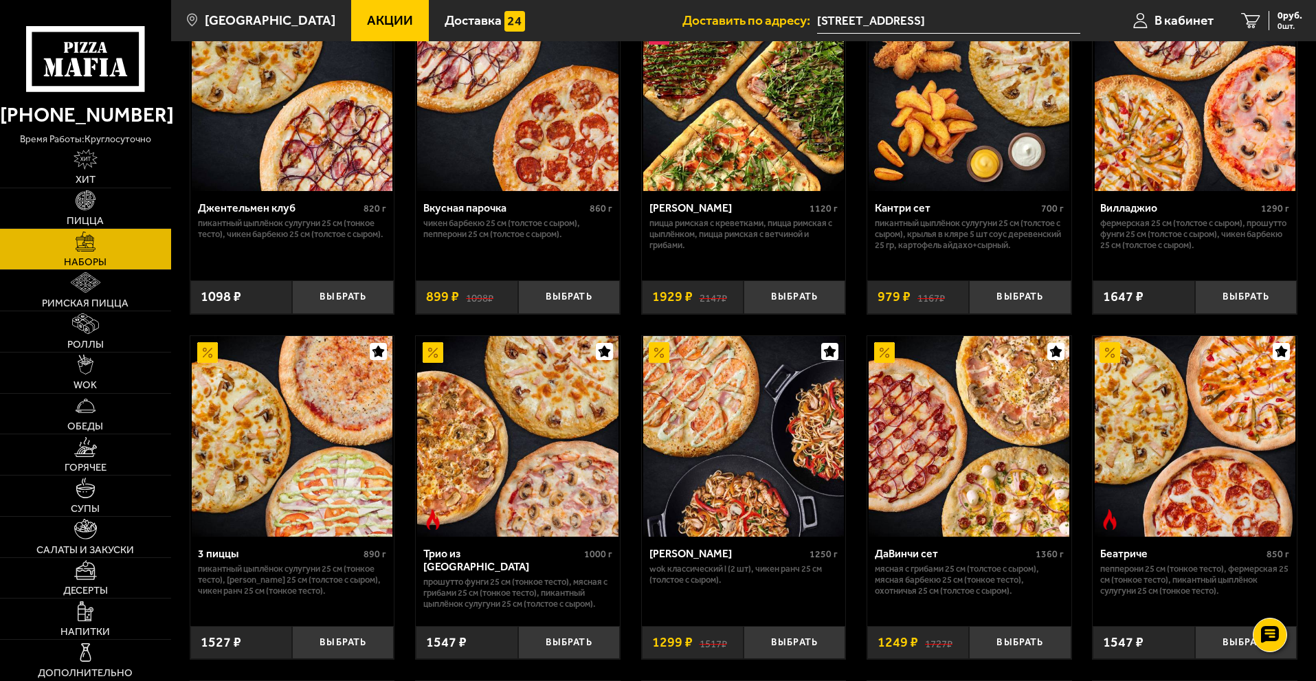
scroll to position [137, 0]
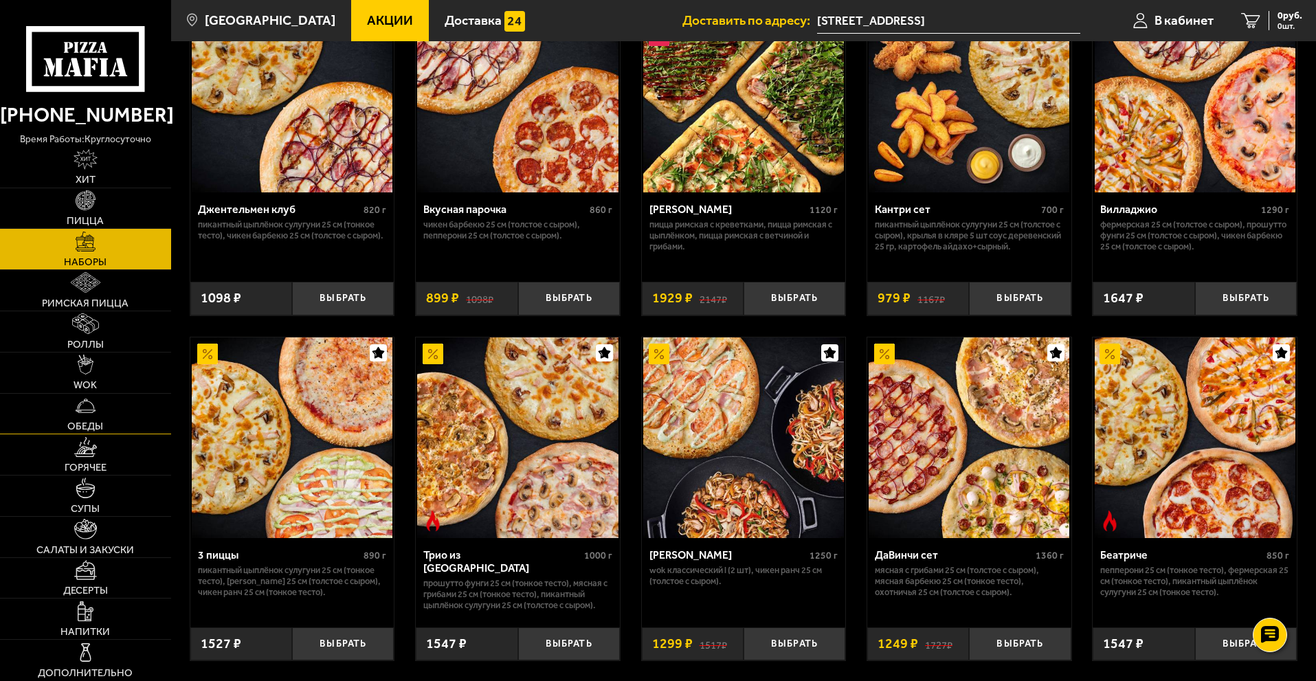
click at [89, 419] on link "Обеды" at bounding box center [85, 414] width 171 height 41
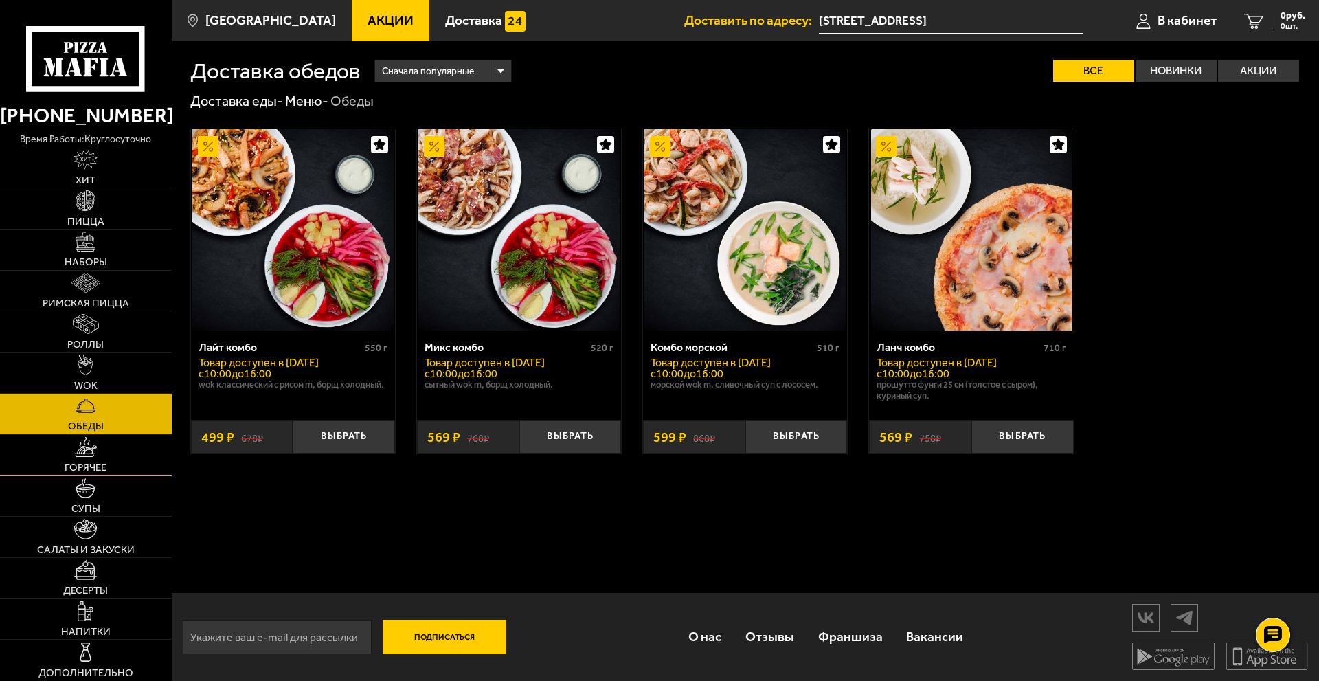
click at [74, 474] on link "Горячее" at bounding box center [86, 455] width 172 height 41
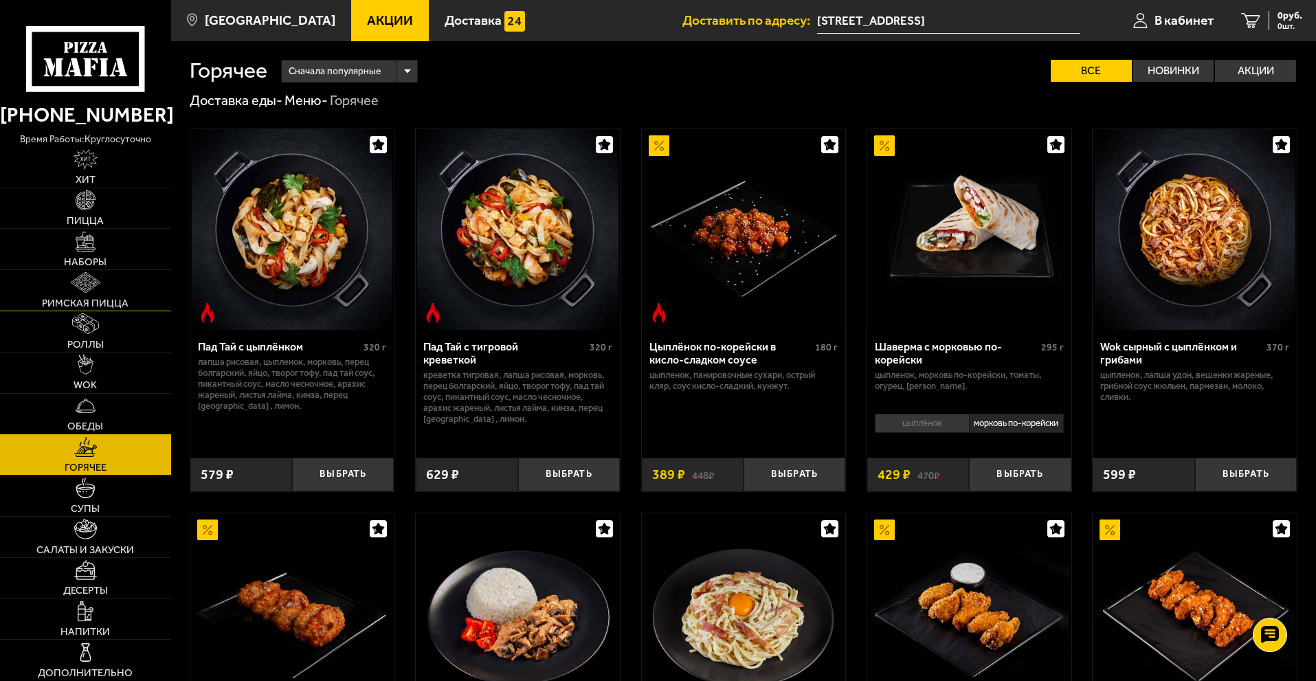
click at [74, 278] on img at bounding box center [85, 282] width 29 height 20
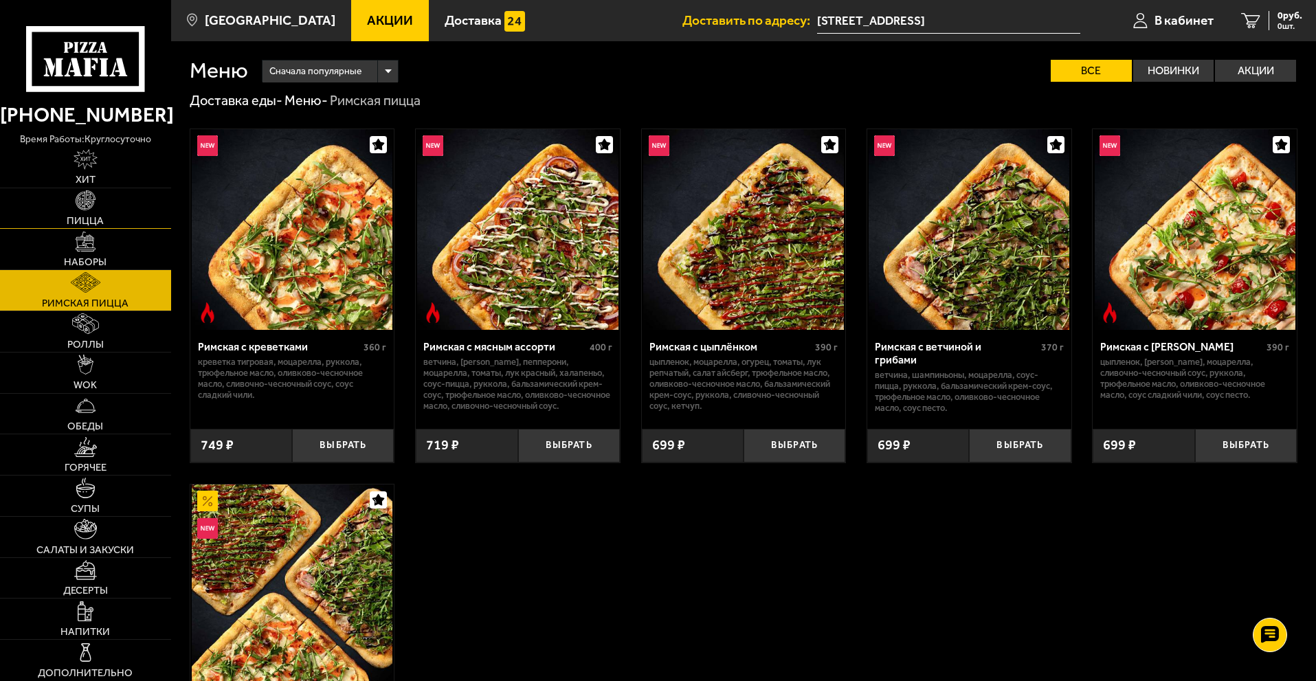
click at [87, 216] on span "Пицца" at bounding box center [85, 221] width 37 height 10
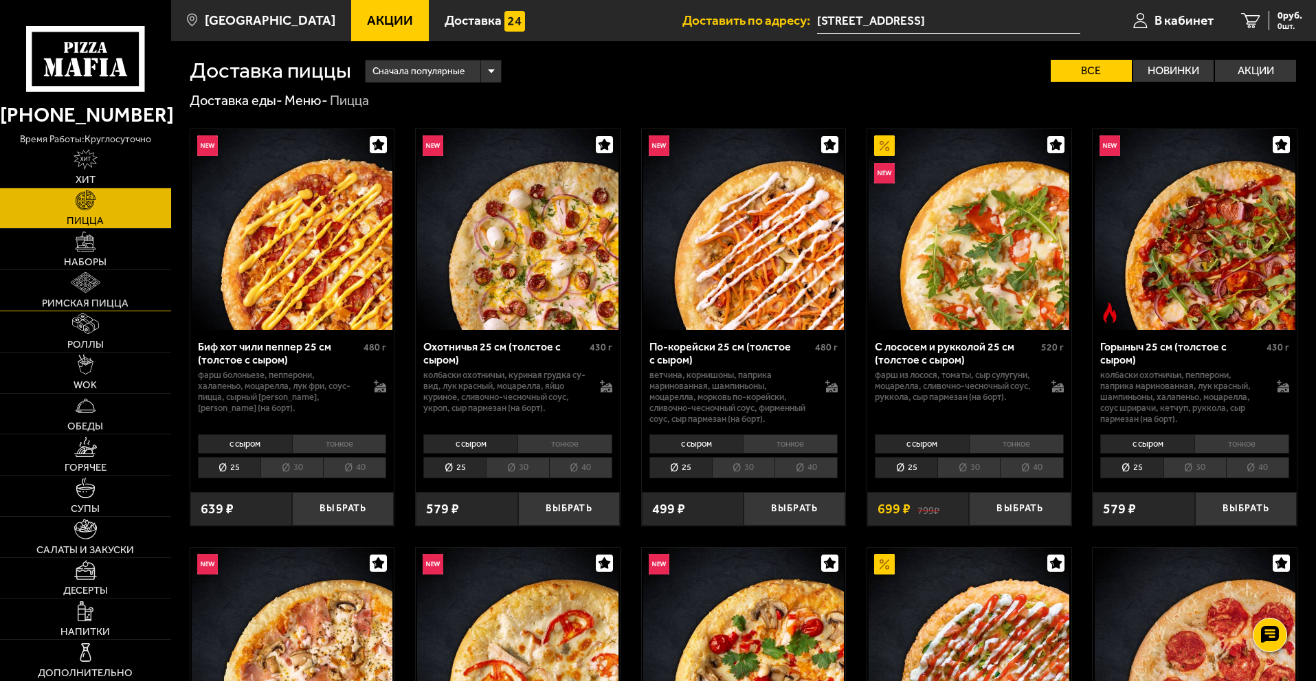
click at [102, 282] on link "Римская пицца" at bounding box center [85, 290] width 171 height 41
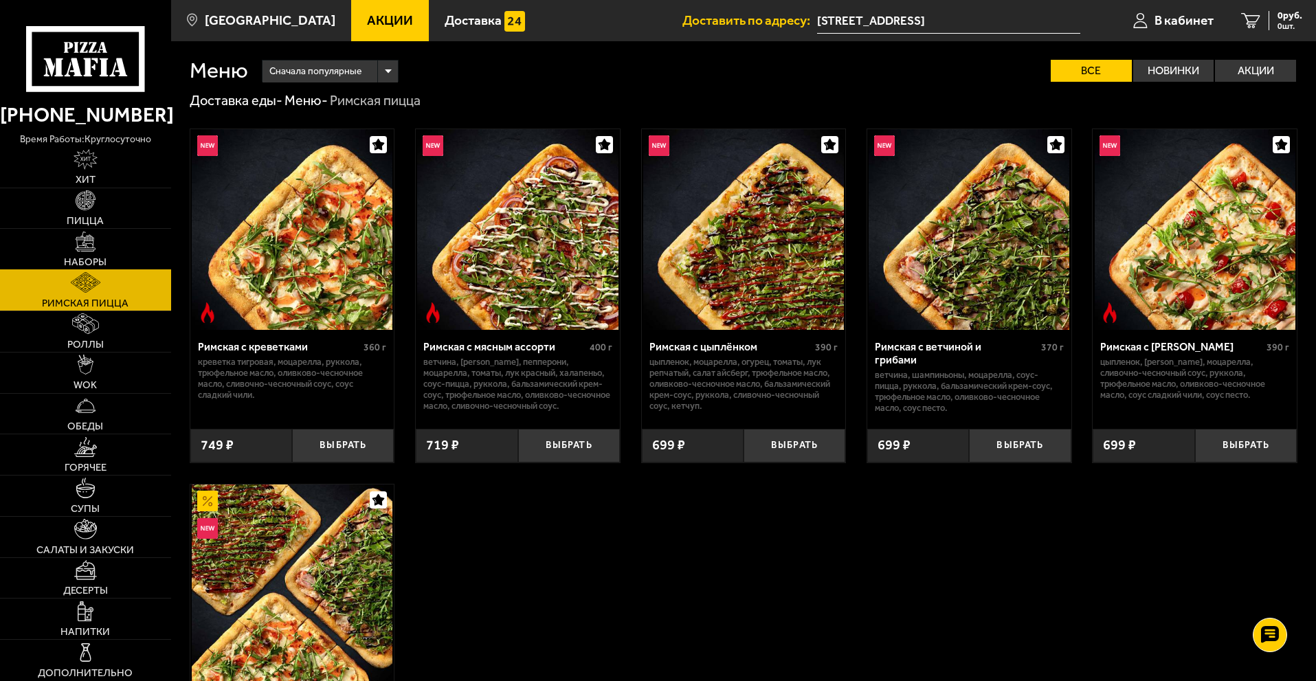
click at [95, 267] on span "Наборы" at bounding box center [85, 262] width 43 height 10
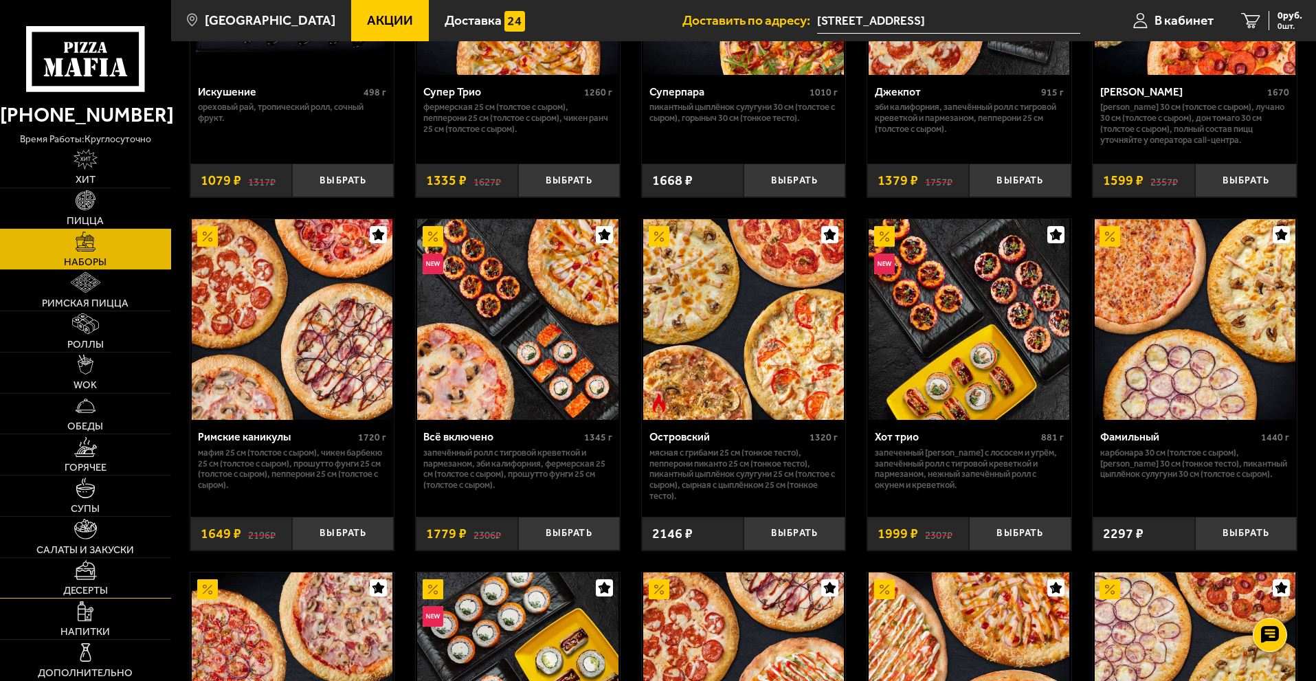
scroll to position [962, 0]
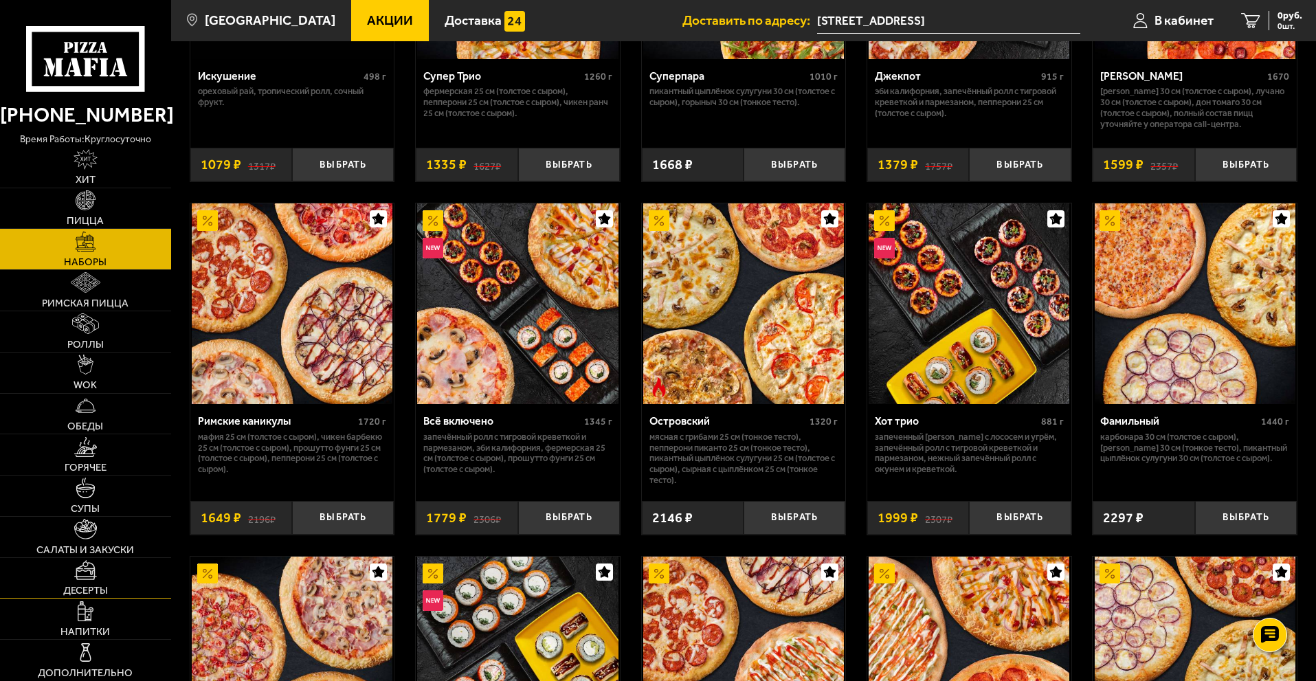
click at [82, 577] on img at bounding box center [85, 570] width 23 height 20
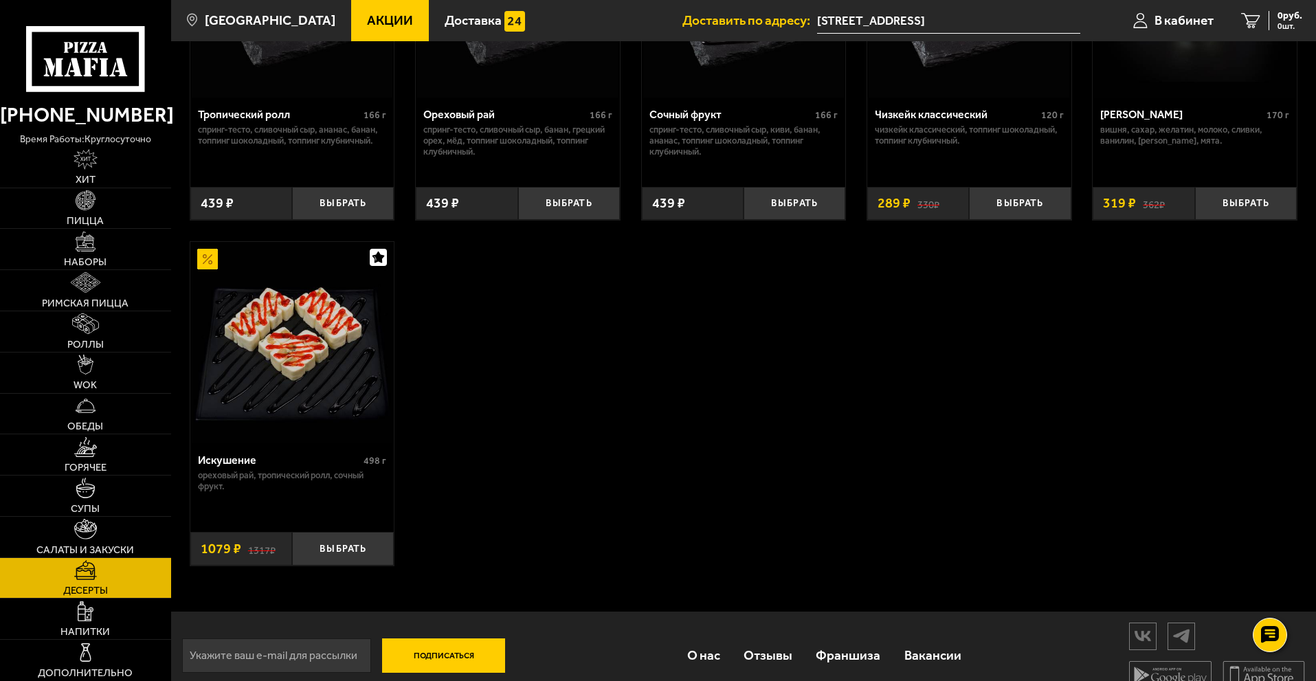
scroll to position [599, 0]
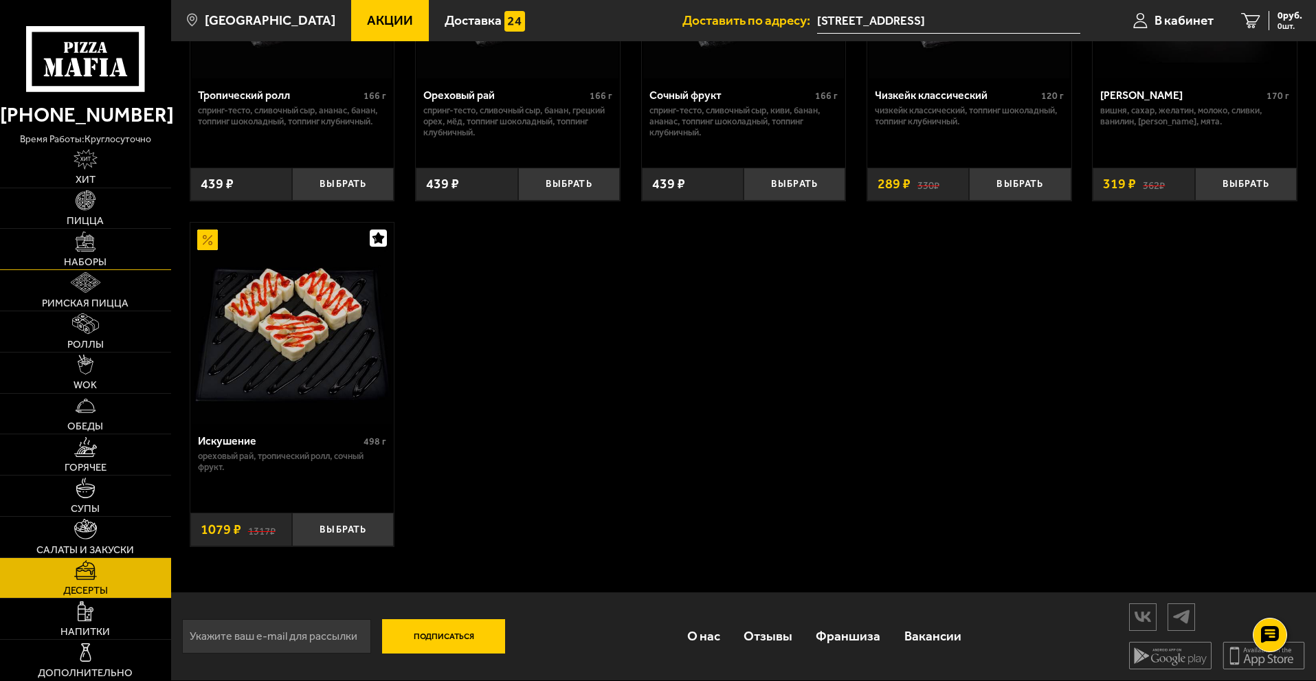
click at [85, 266] on span "Наборы" at bounding box center [85, 262] width 43 height 10
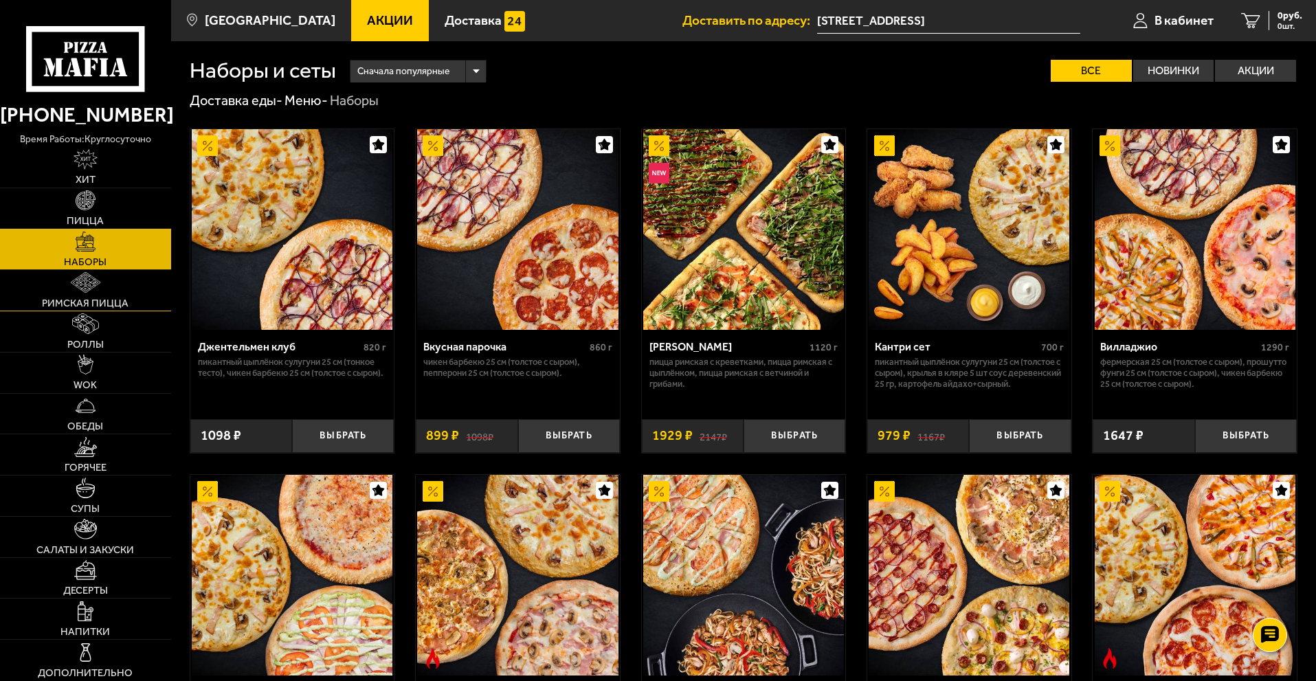
click at [129, 300] on link "Римская пицца" at bounding box center [85, 290] width 171 height 41
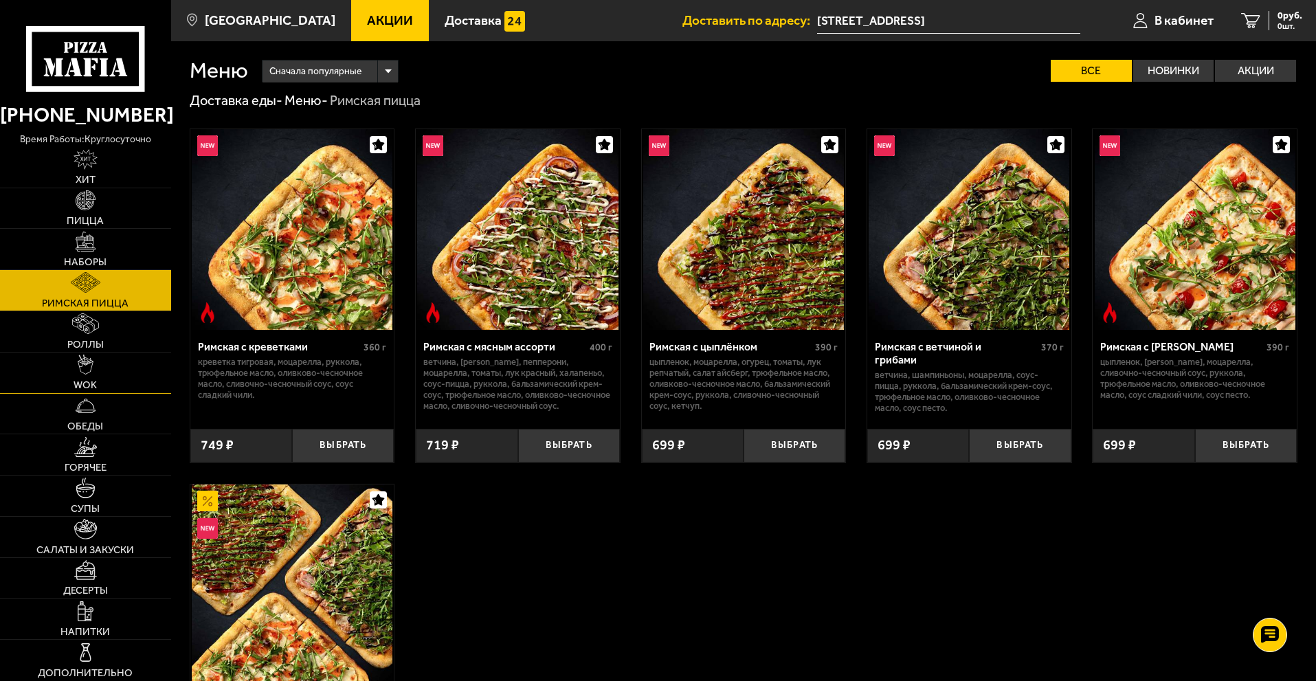
click at [87, 365] on img at bounding box center [86, 365] width 16 height 20
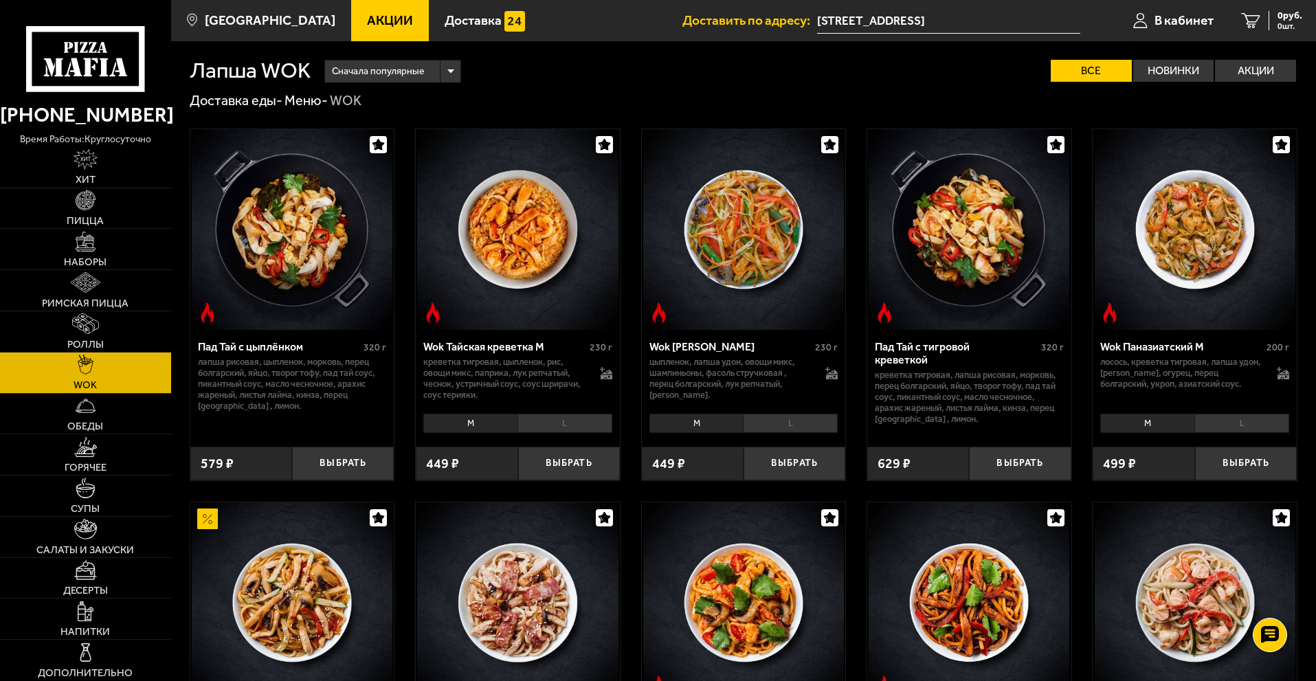
click at [539, 422] on li "L" at bounding box center [564, 423] width 95 height 19
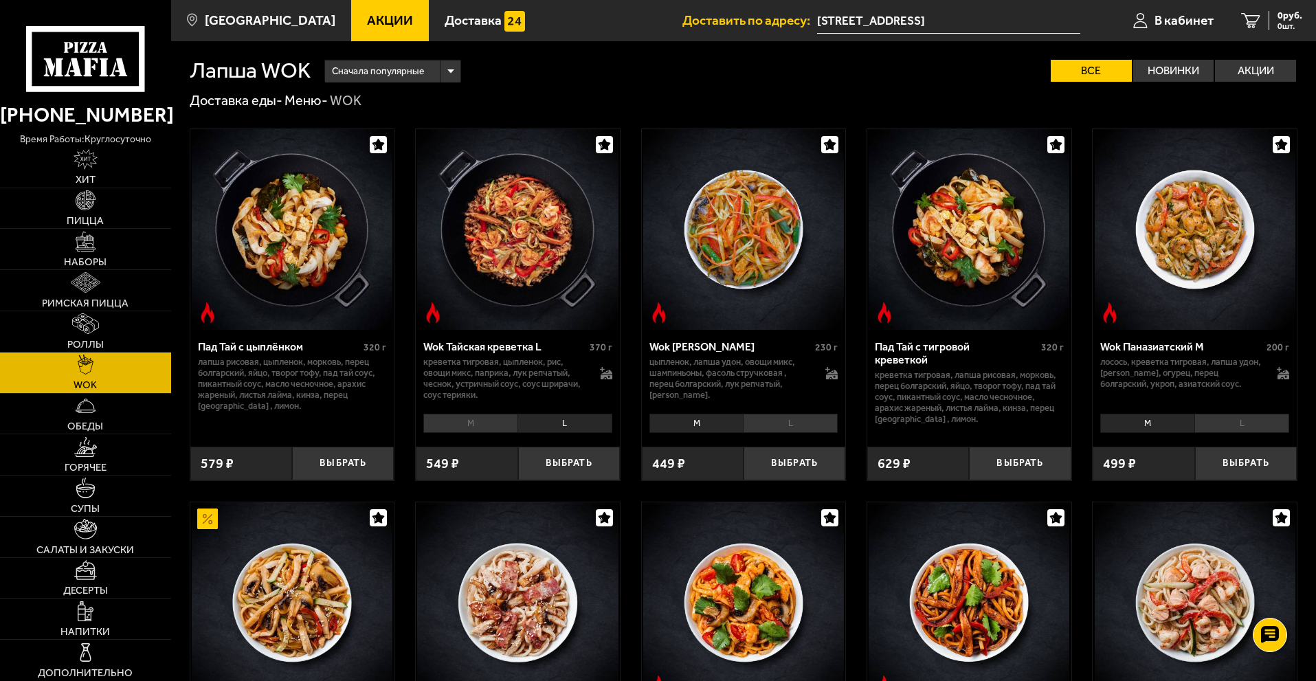
click at [510, 419] on li "M" at bounding box center [470, 423] width 94 height 19
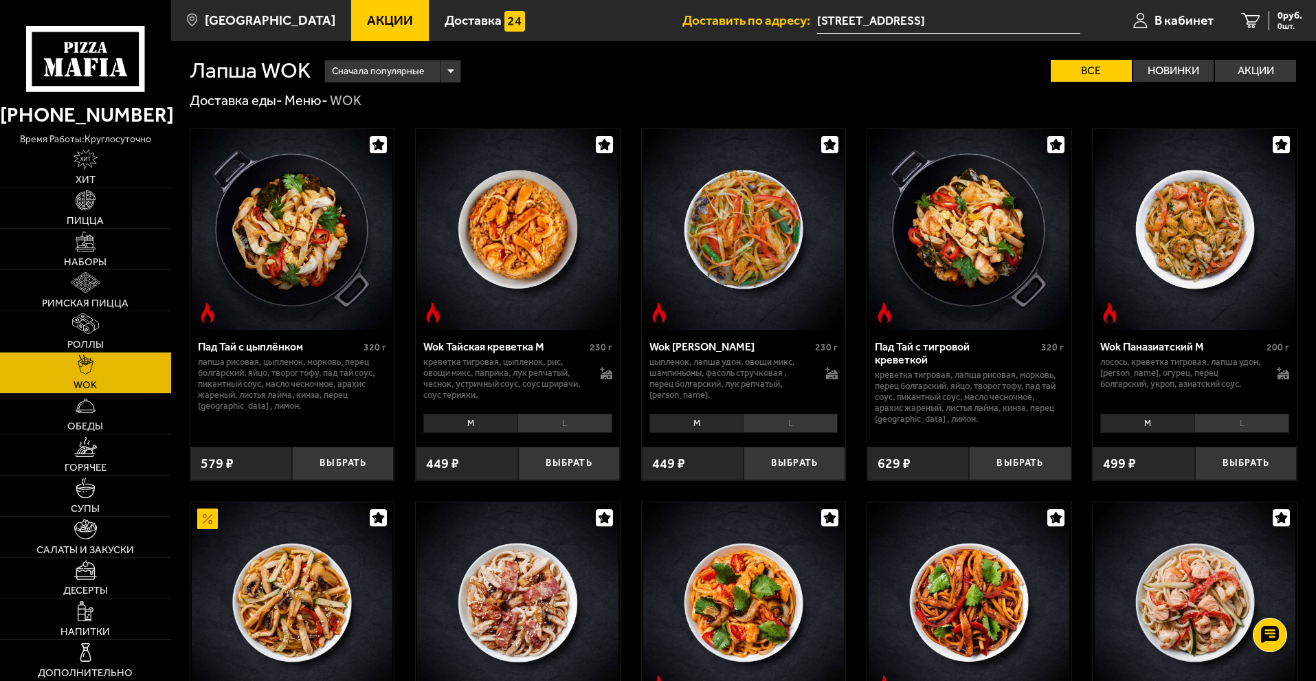
click at [546, 421] on li "L" at bounding box center [564, 423] width 95 height 19
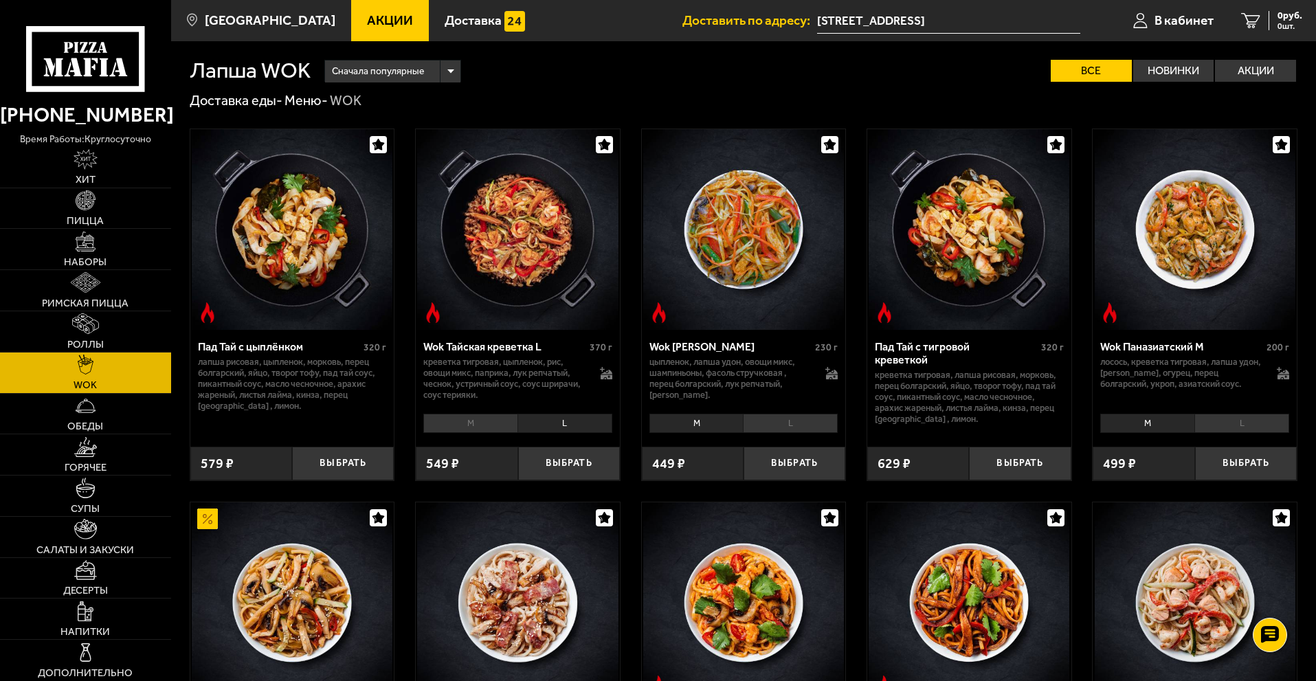
click at [489, 417] on li "M" at bounding box center [470, 423] width 94 height 19
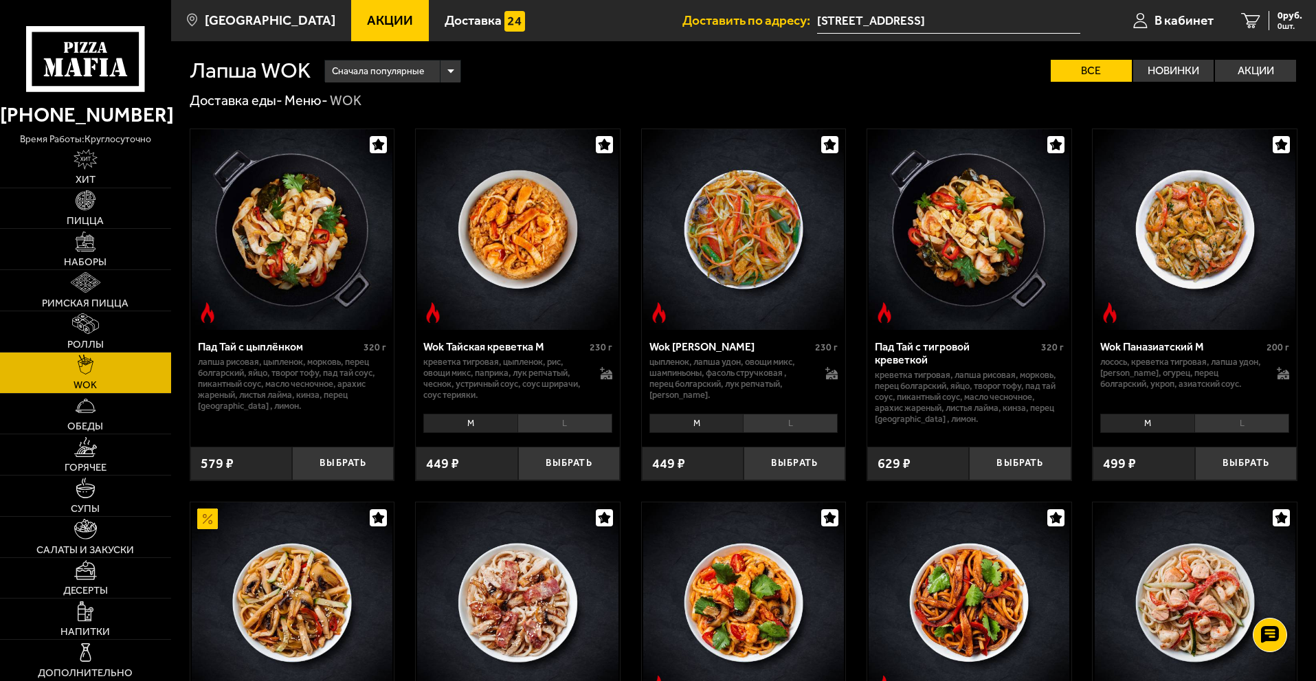
click at [535, 417] on li "L" at bounding box center [564, 423] width 95 height 19
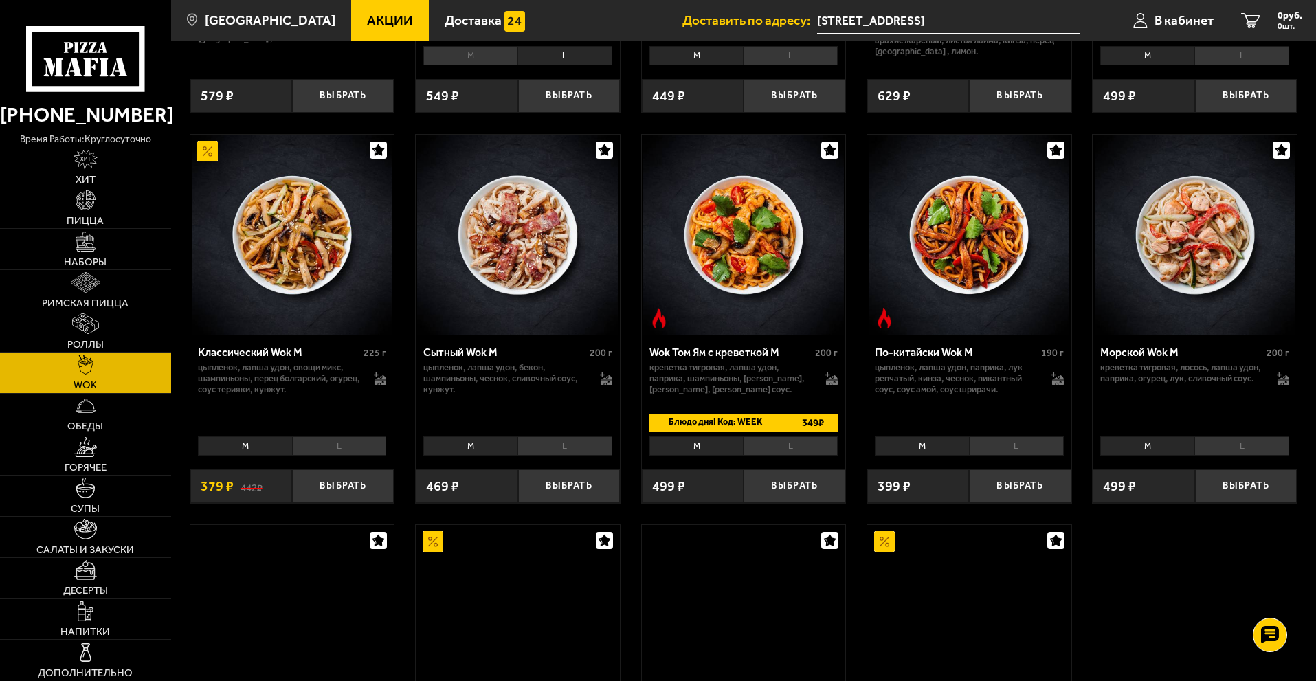
scroll to position [412, 0]
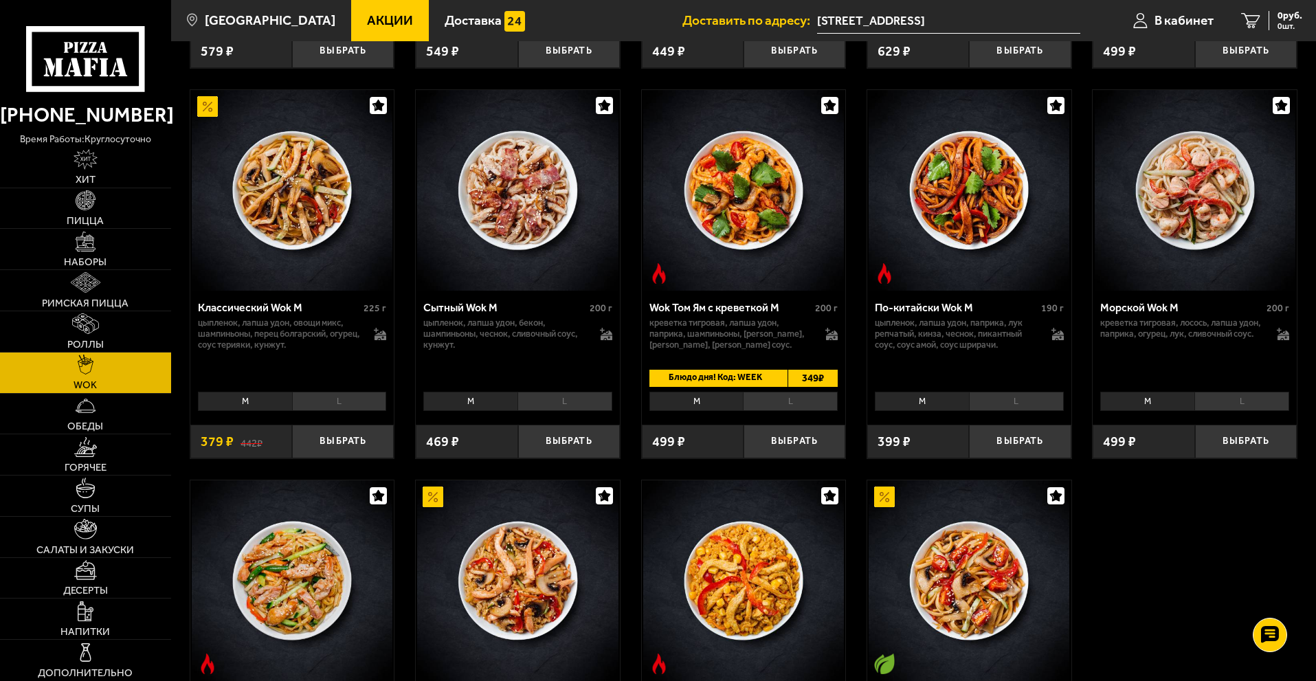
click at [780, 403] on li "L" at bounding box center [790, 401] width 95 height 19
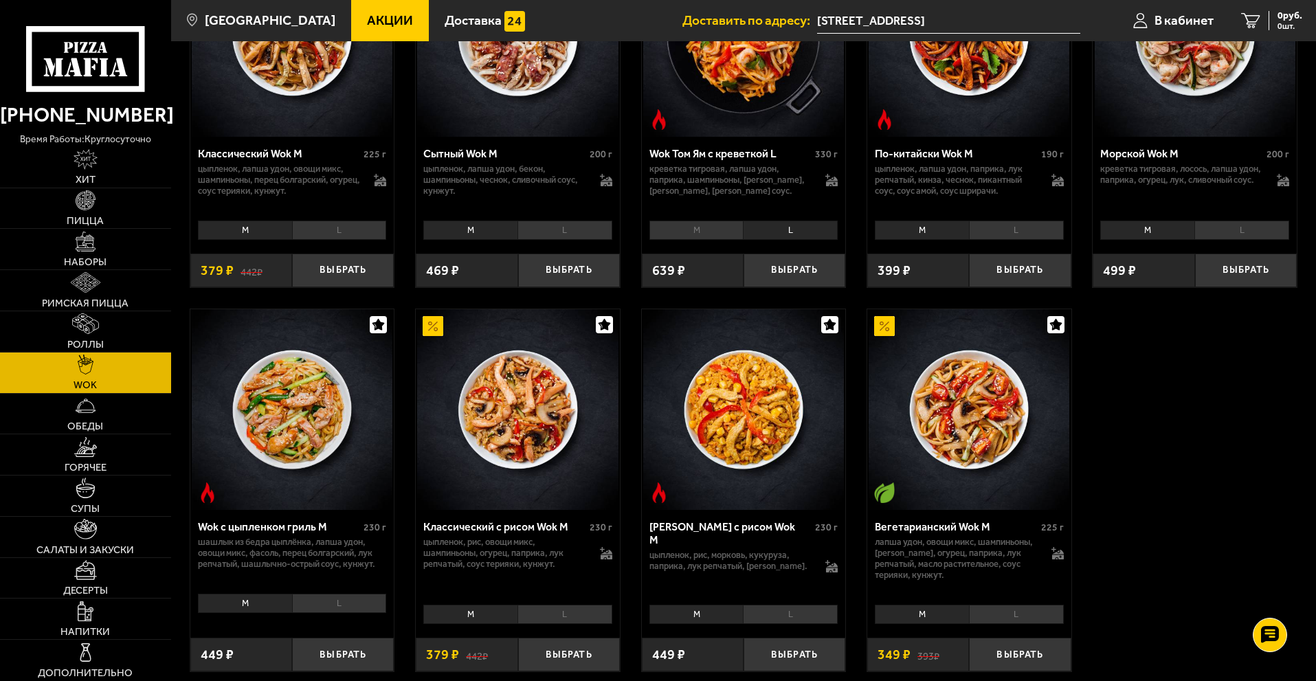
scroll to position [756, 0]
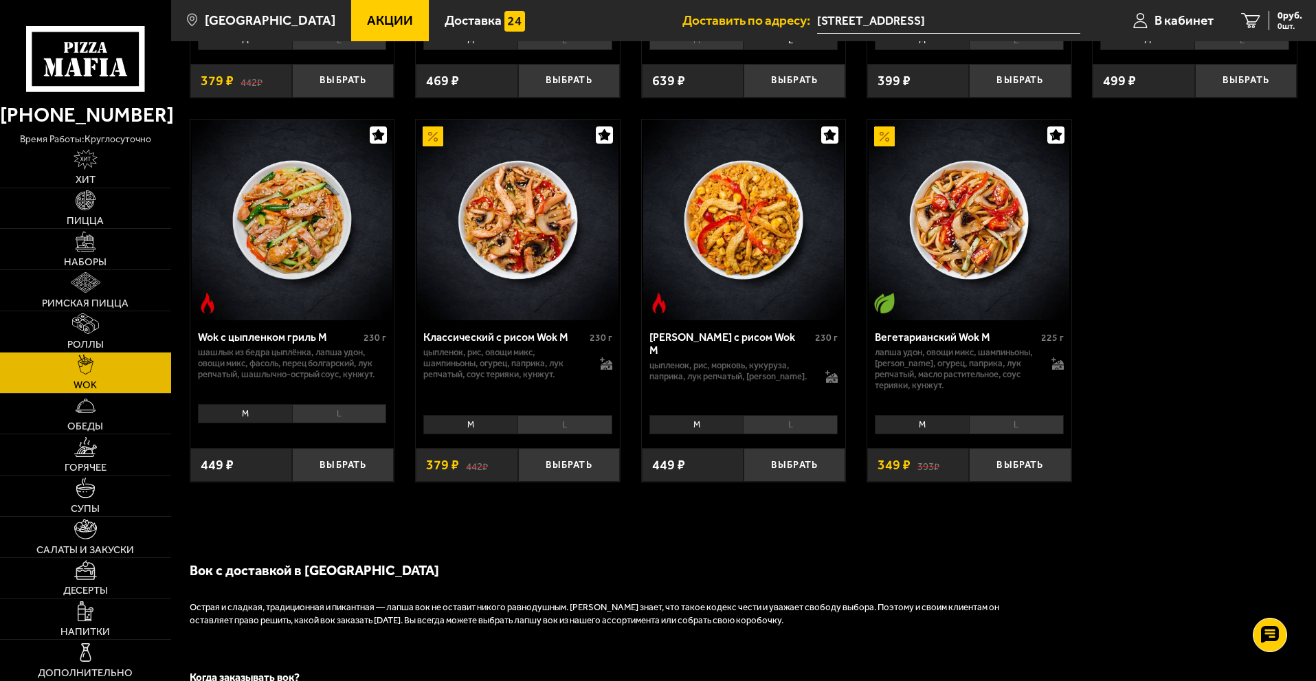
click at [785, 421] on li "L" at bounding box center [790, 424] width 95 height 19
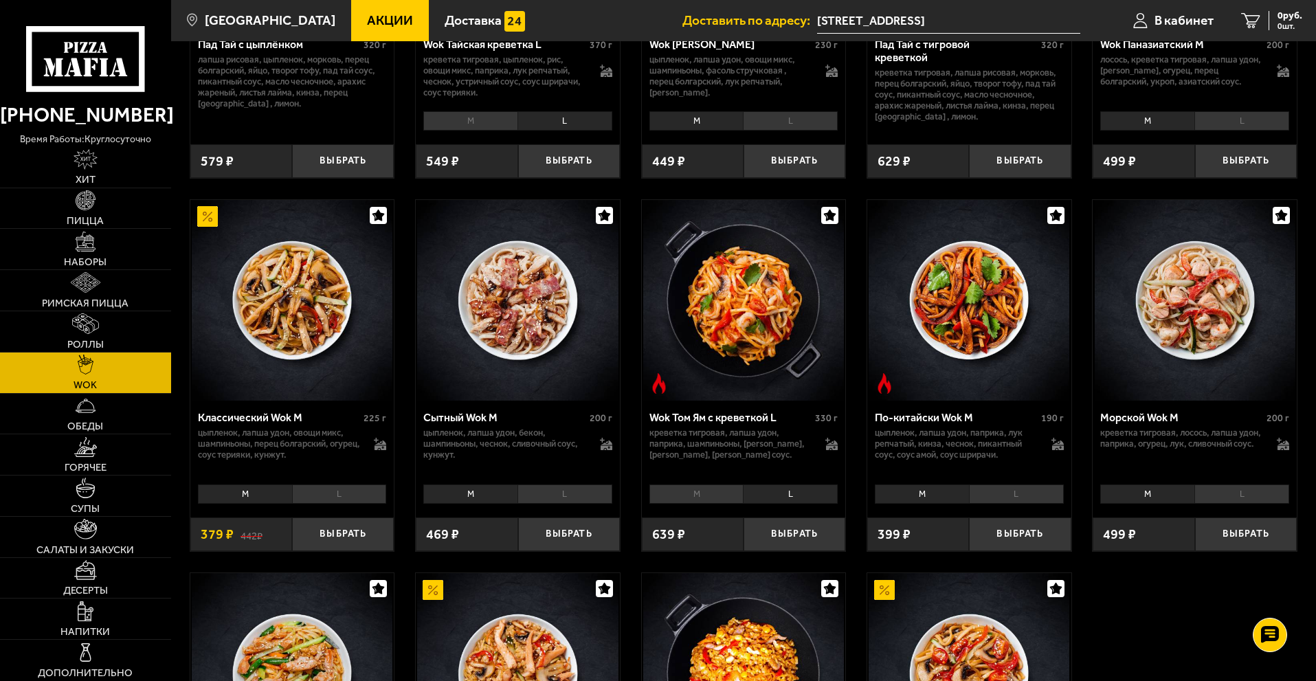
scroll to position [275, 0]
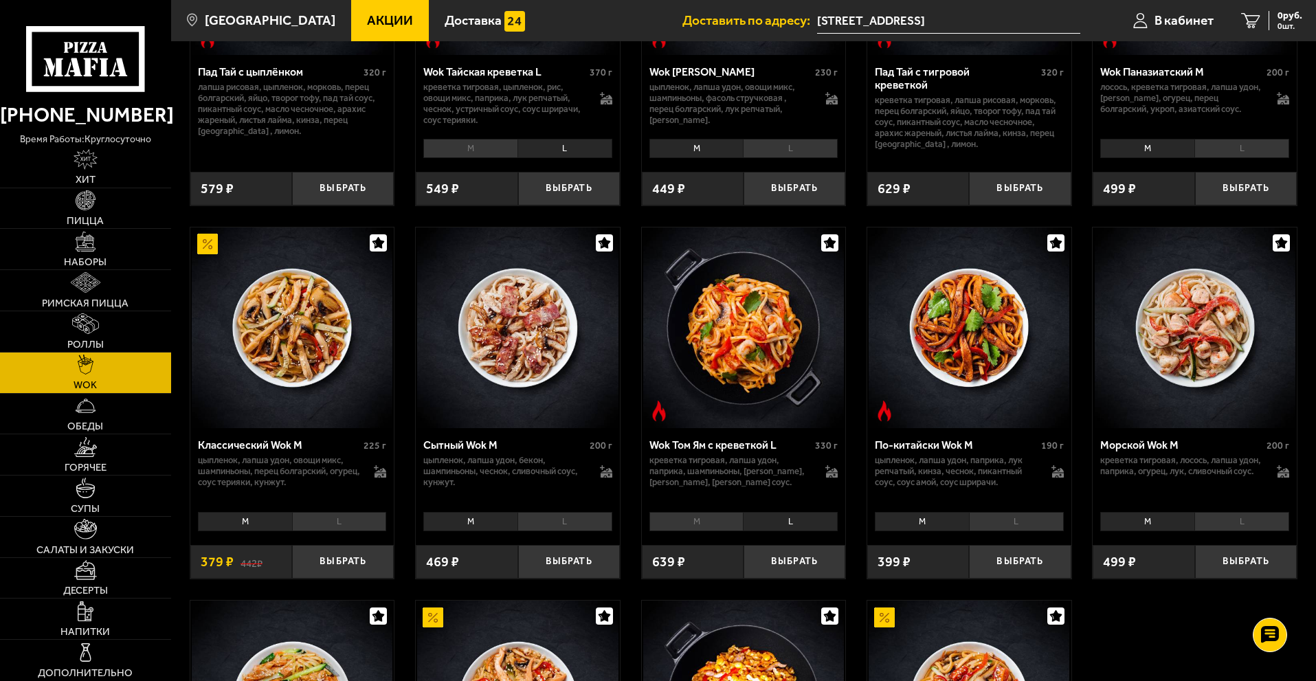
click at [344, 520] on li "L" at bounding box center [339, 521] width 95 height 19
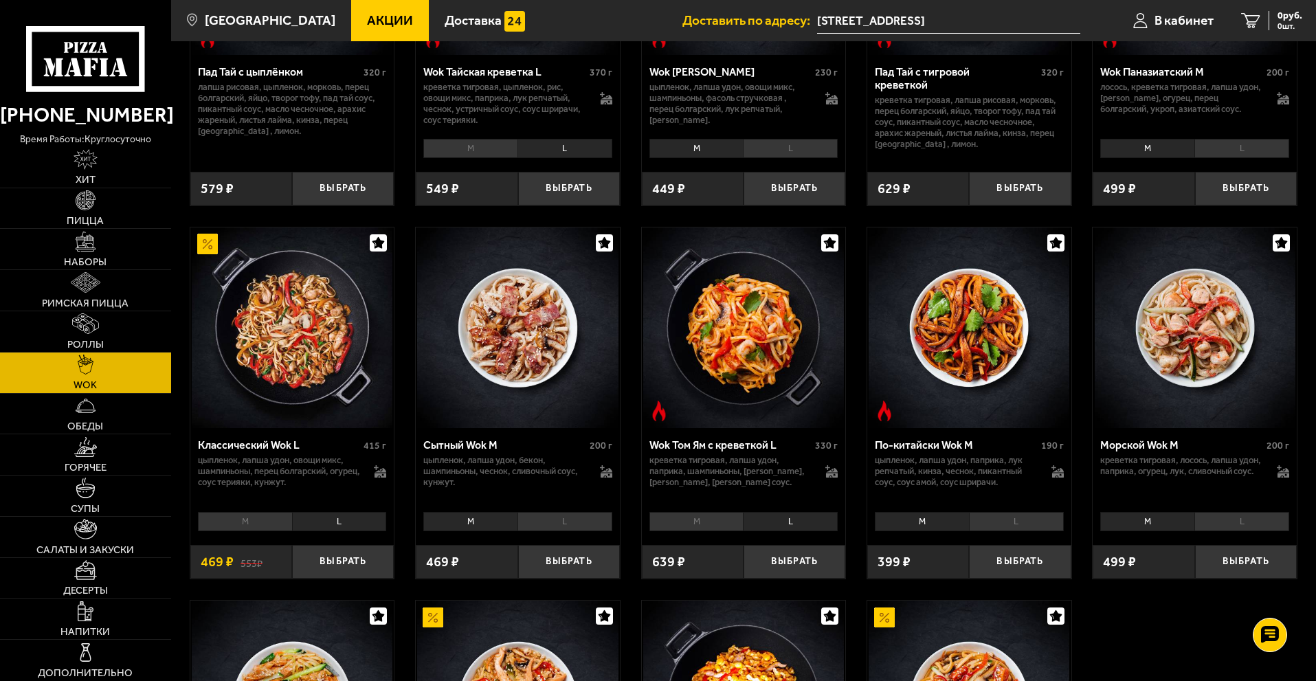
click at [288, 524] on li "M" at bounding box center [245, 521] width 94 height 19
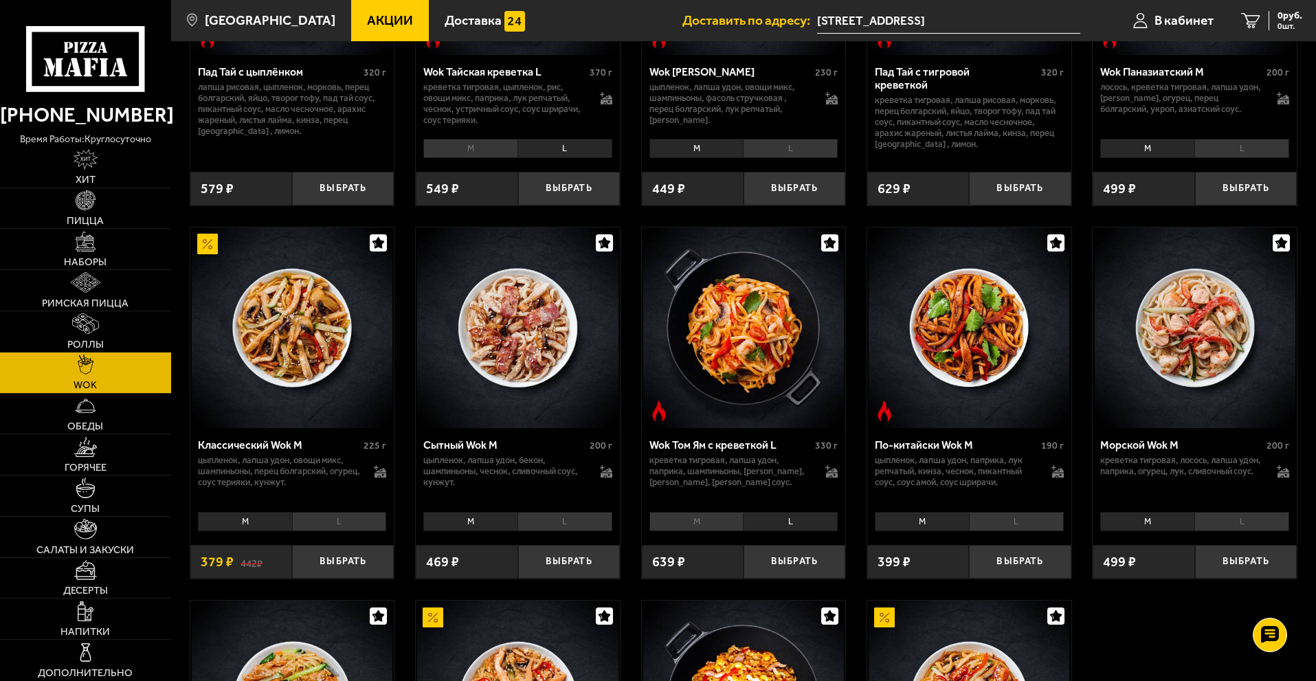
click at [327, 525] on li "L" at bounding box center [339, 521] width 95 height 19
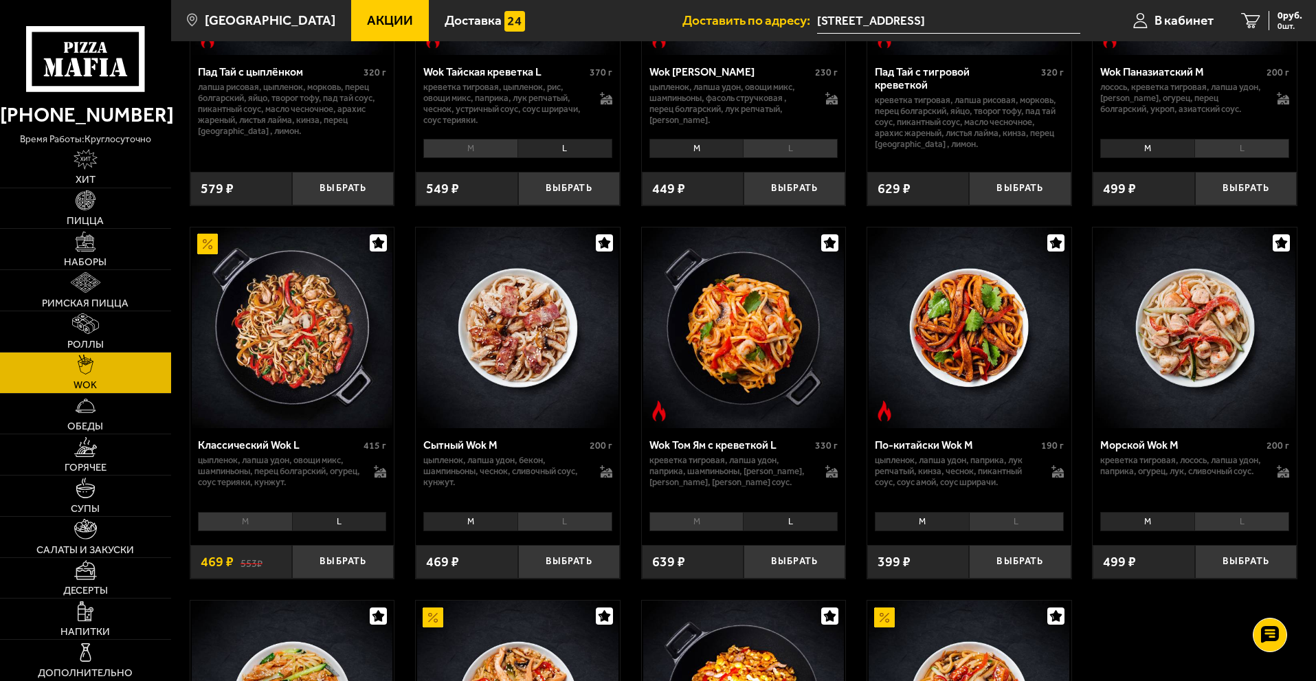
click at [1029, 531] on li "L" at bounding box center [1016, 521] width 95 height 19
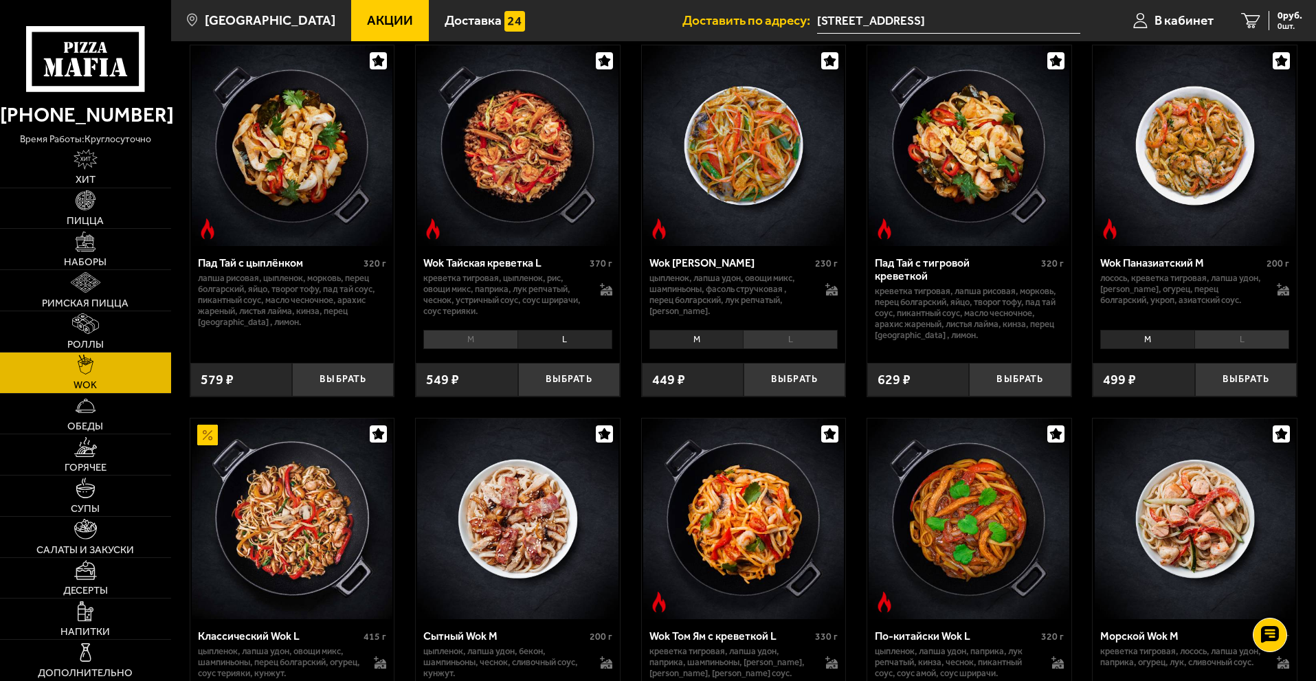
scroll to position [0, 0]
